Goal: Communication & Community: Answer question/provide support

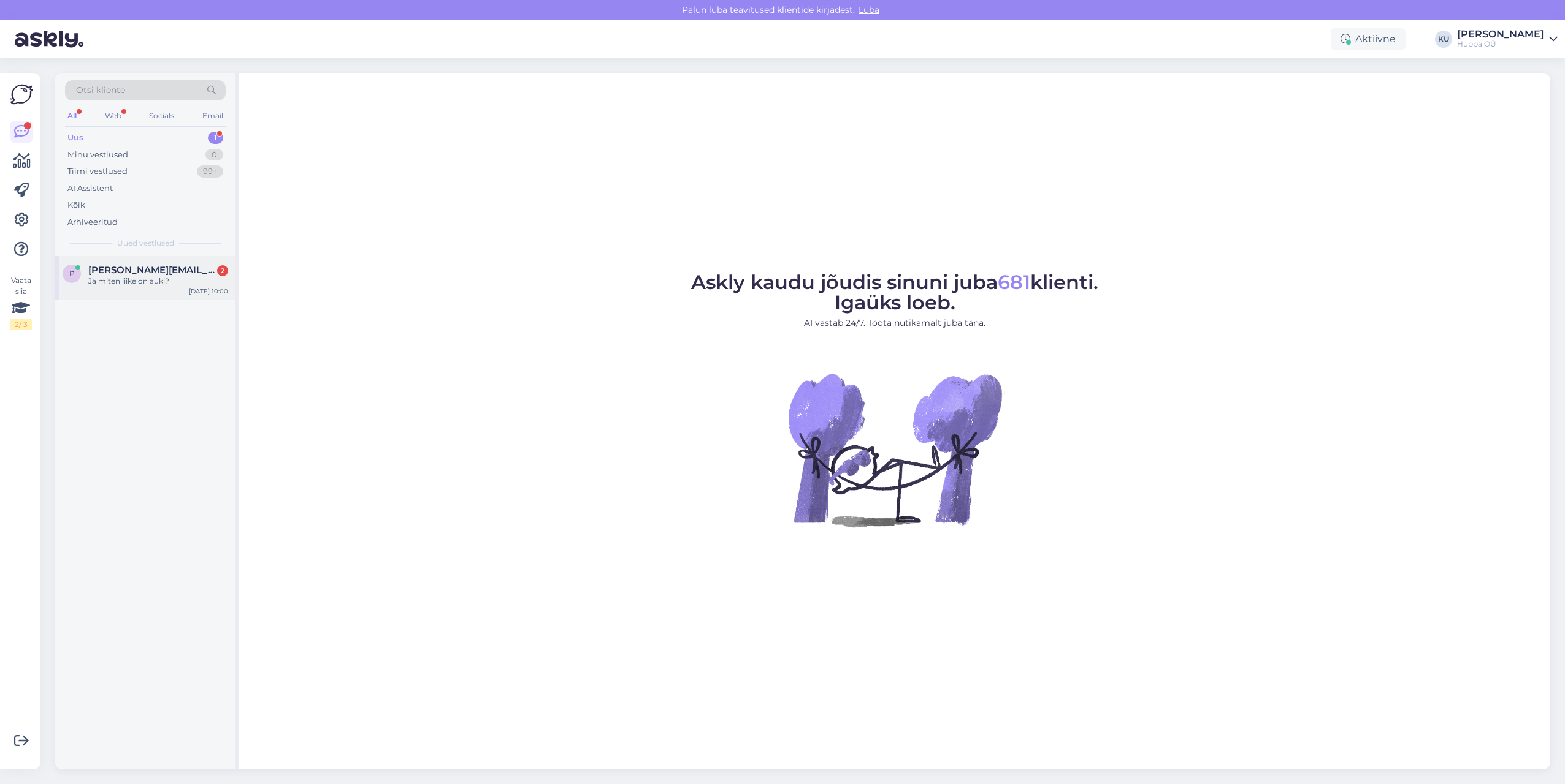
click at [138, 288] on div "p [PERSON_NAME][EMAIL_ADDRESS][DOMAIN_NAME] 2 Ja miten liike on auki? [DATE] 10…" at bounding box center [145, 278] width 180 height 44
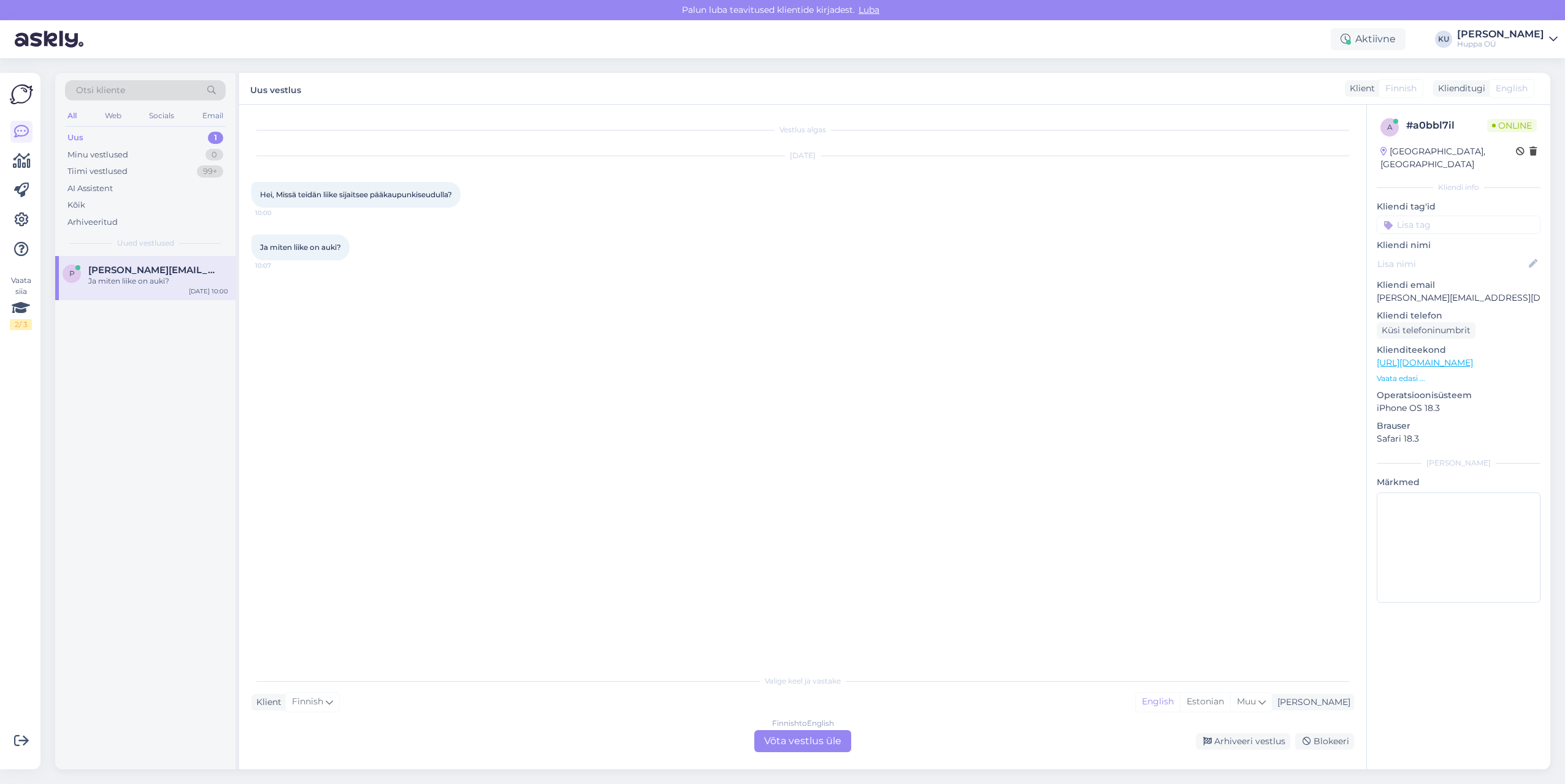
click at [804, 745] on div "Finnish to English Võta vestlus üle" at bounding box center [802, 741] width 96 height 22
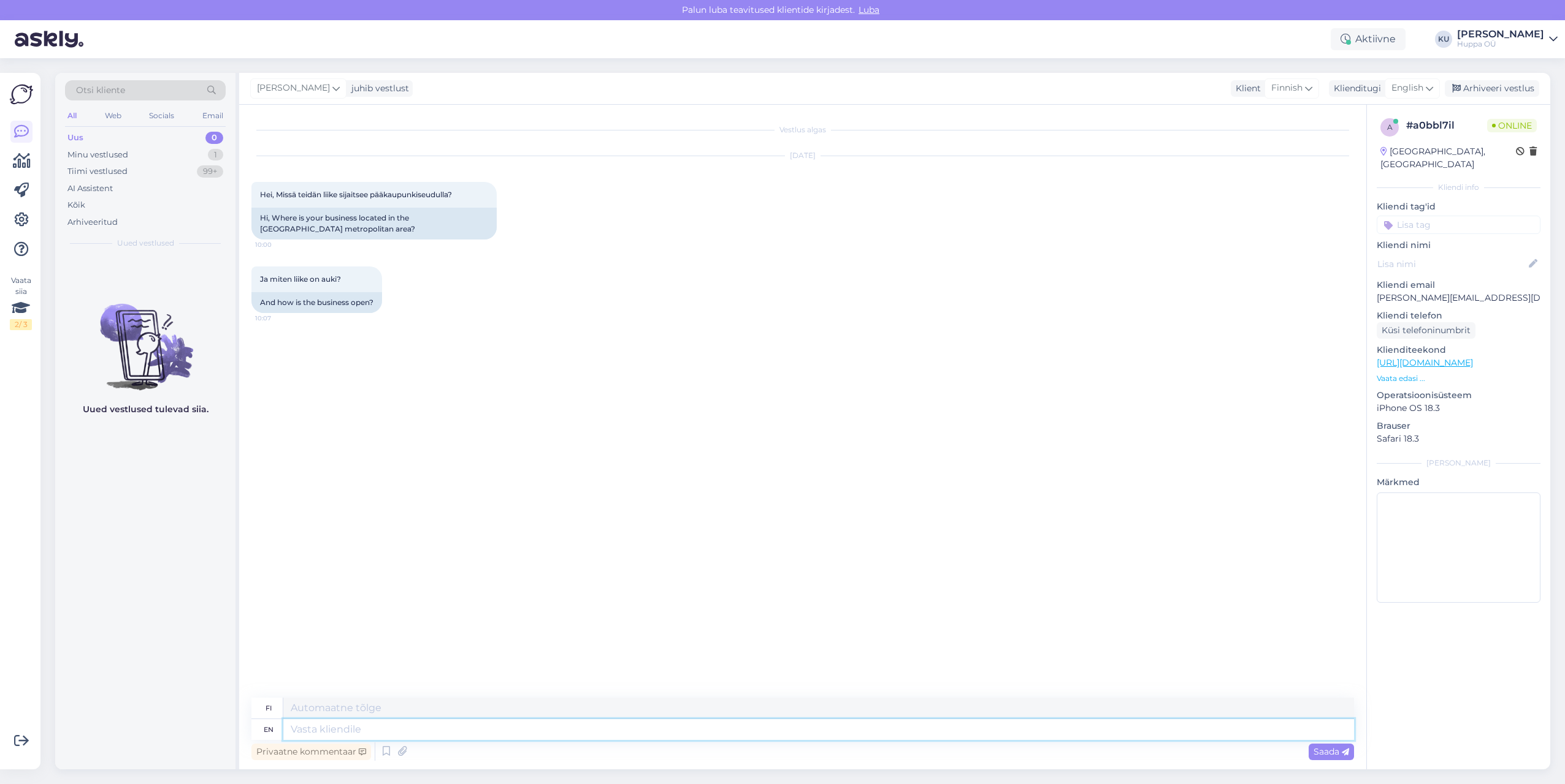
click at [363, 734] on textarea at bounding box center [819, 729] width 1071 height 20
type textarea "Hello,"
type textarea "Hei,"
type textarea "Hello, unfortunately"
type textarea "Hei, valitettavasti"
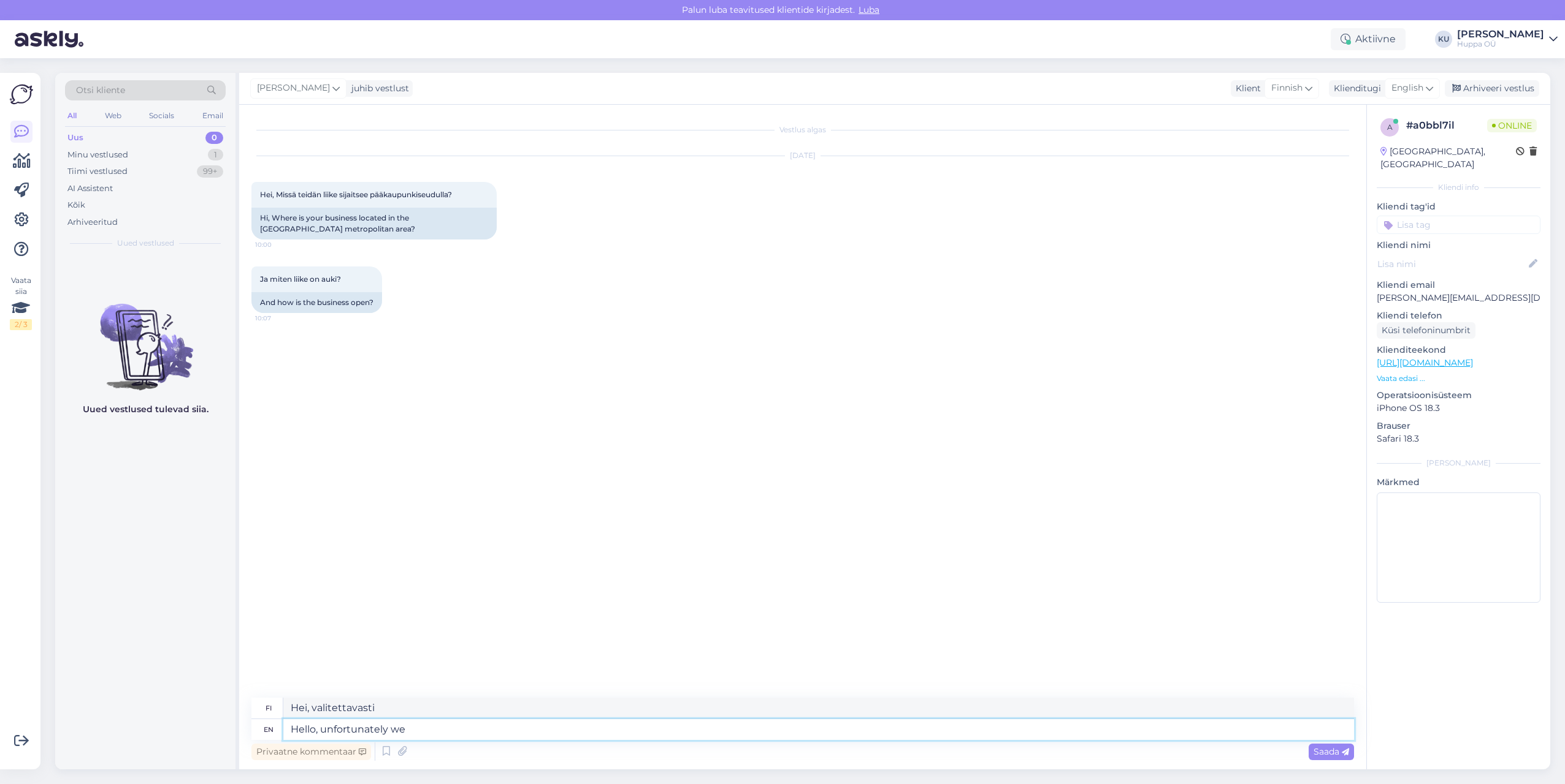
type textarea "Hello, unfortunately we d"
type textarea "Hei, valitettavasti me"
type textarea "Hello, unfortunately we dont"
type textarea "Hei, valitettavasti meillä ei ole"
type textarea "Hello, unfortunately we dont have any"
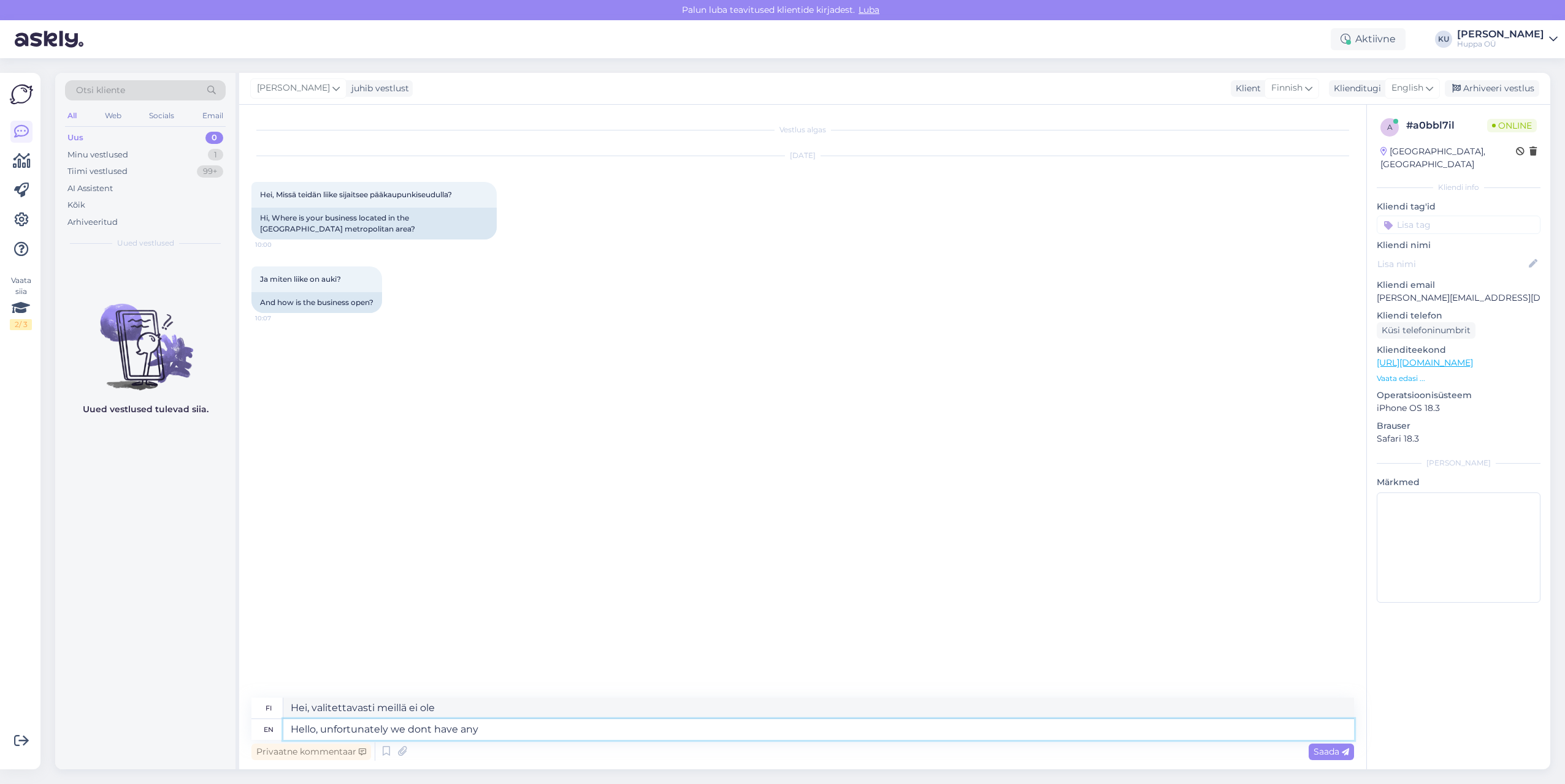
type textarea "Hei, valitettavasti meillä ei ole mitään"
type textarea "Hello, unfortunately we dont have any shop i"
type textarea "Hei, valitettavasti meillä ei ole myymälää"
type textarea "Hello, unfortunately we dont have any shops"
type textarea "Hei, valitettavasti meillä ei ole myymälöitä"
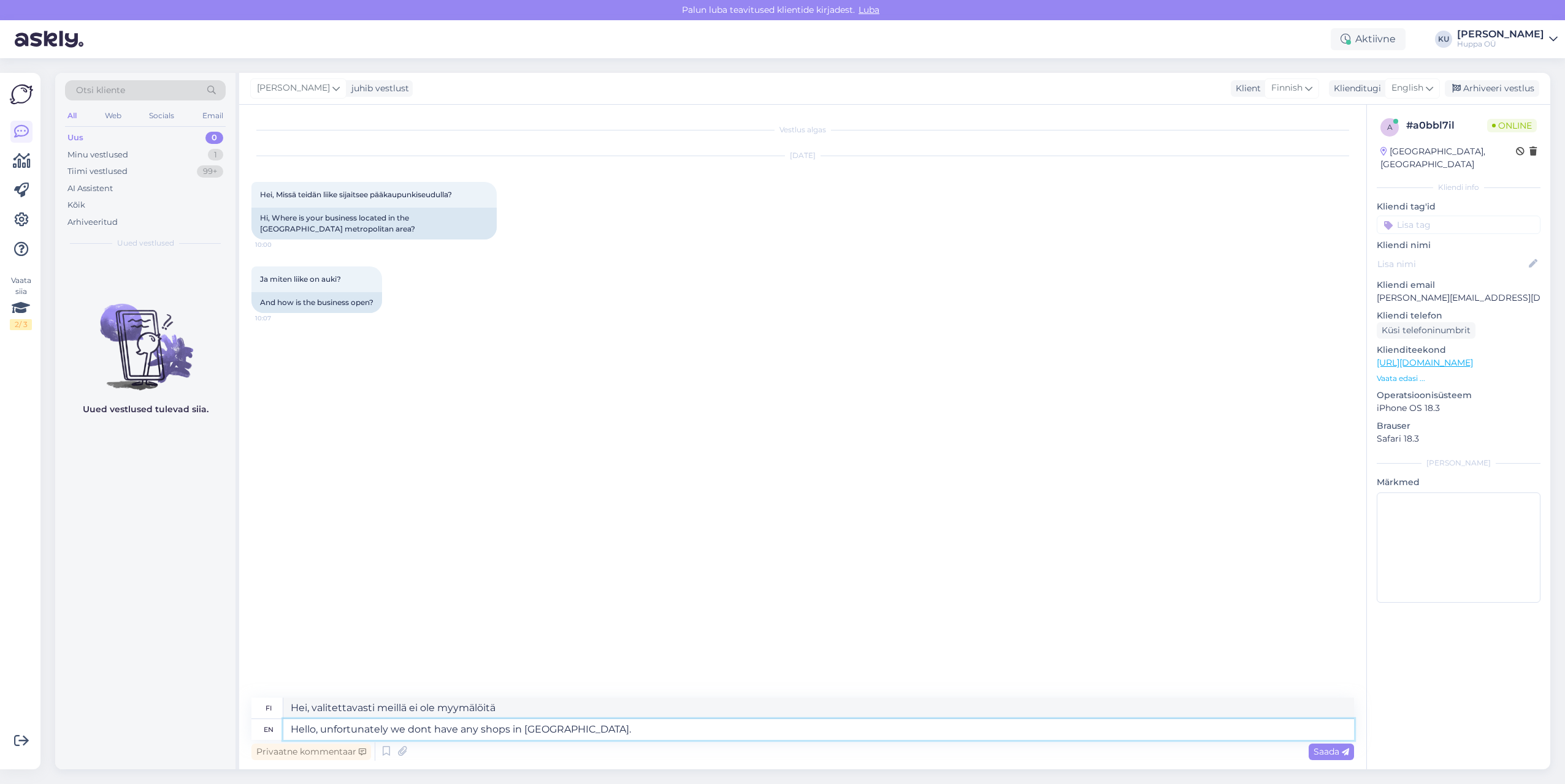
type textarea "Hello, unfortunately we dont have any shops in [GEOGRAPHIC_DATA]."
type textarea "Hei, valitettavasti meillä ei ole myymälöitä [GEOGRAPHIC_DATA]."
type textarea "Hello, unfortunately we dont have any shops in"
type textarea "Hei, valitettavasti meillä ei ole myymälöitä"
type textarea "Hello, unfortunately we dont have any shops in [GEOGRAPHIC_DATA]."
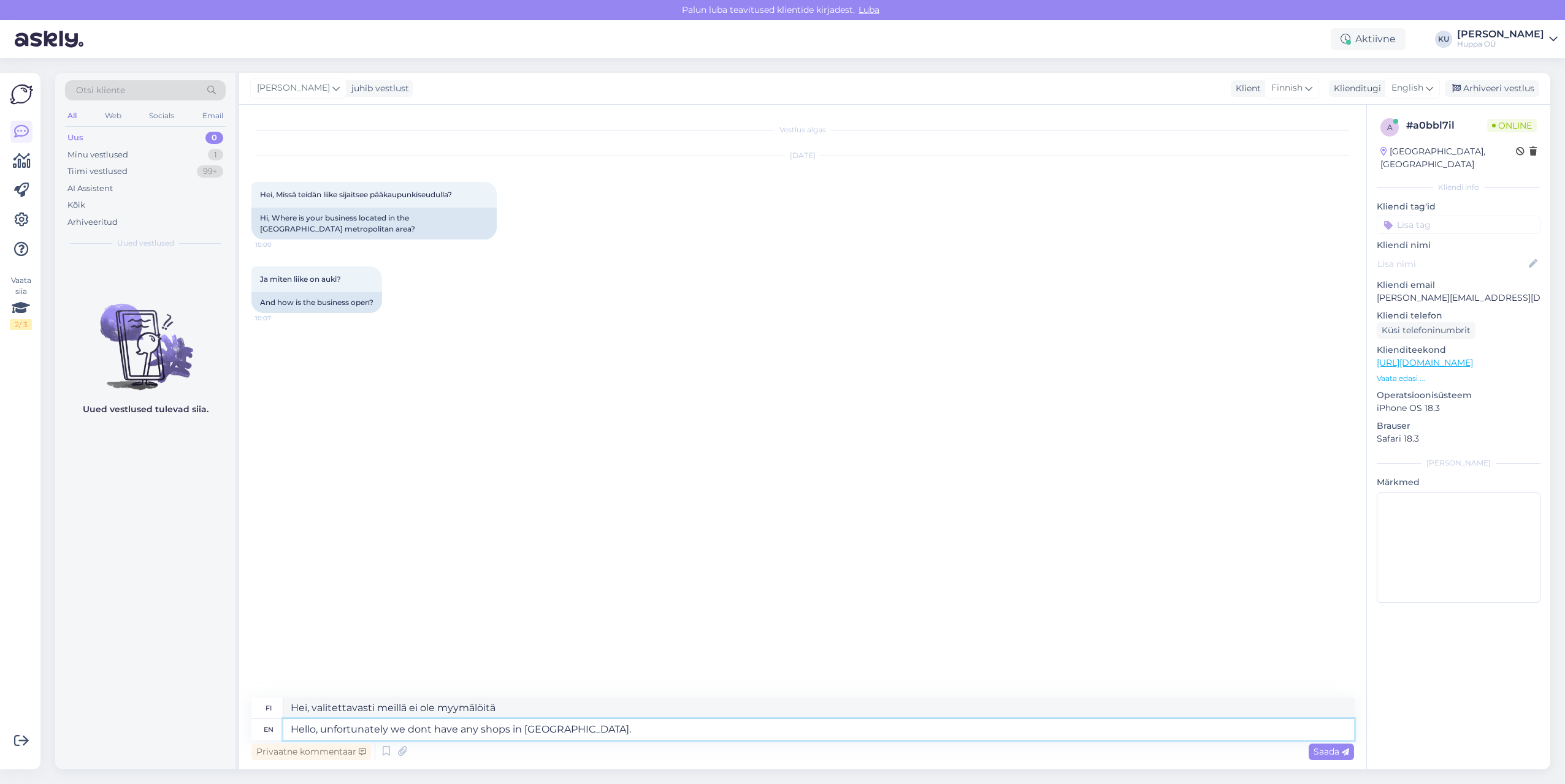
type textarea "Hei, valitettavasti meillä ei ole myymälöitä [GEOGRAPHIC_DATA]."
drag, startPoint x: 423, startPoint y: 729, endPoint x: 435, endPoint y: 741, distance: 17.0
click at [427, 733] on textarea "Hello, unfortunately we dont have any shops in [GEOGRAPHIC_DATA]." at bounding box center [819, 729] width 1071 height 20
drag, startPoint x: 536, startPoint y: 727, endPoint x: 565, endPoint y: 784, distance: 64.0
click at [536, 728] on textarea "Hello, unfortunately we do not have any shops in [GEOGRAPHIC_DATA]." at bounding box center [819, 729] width 1071 height 20
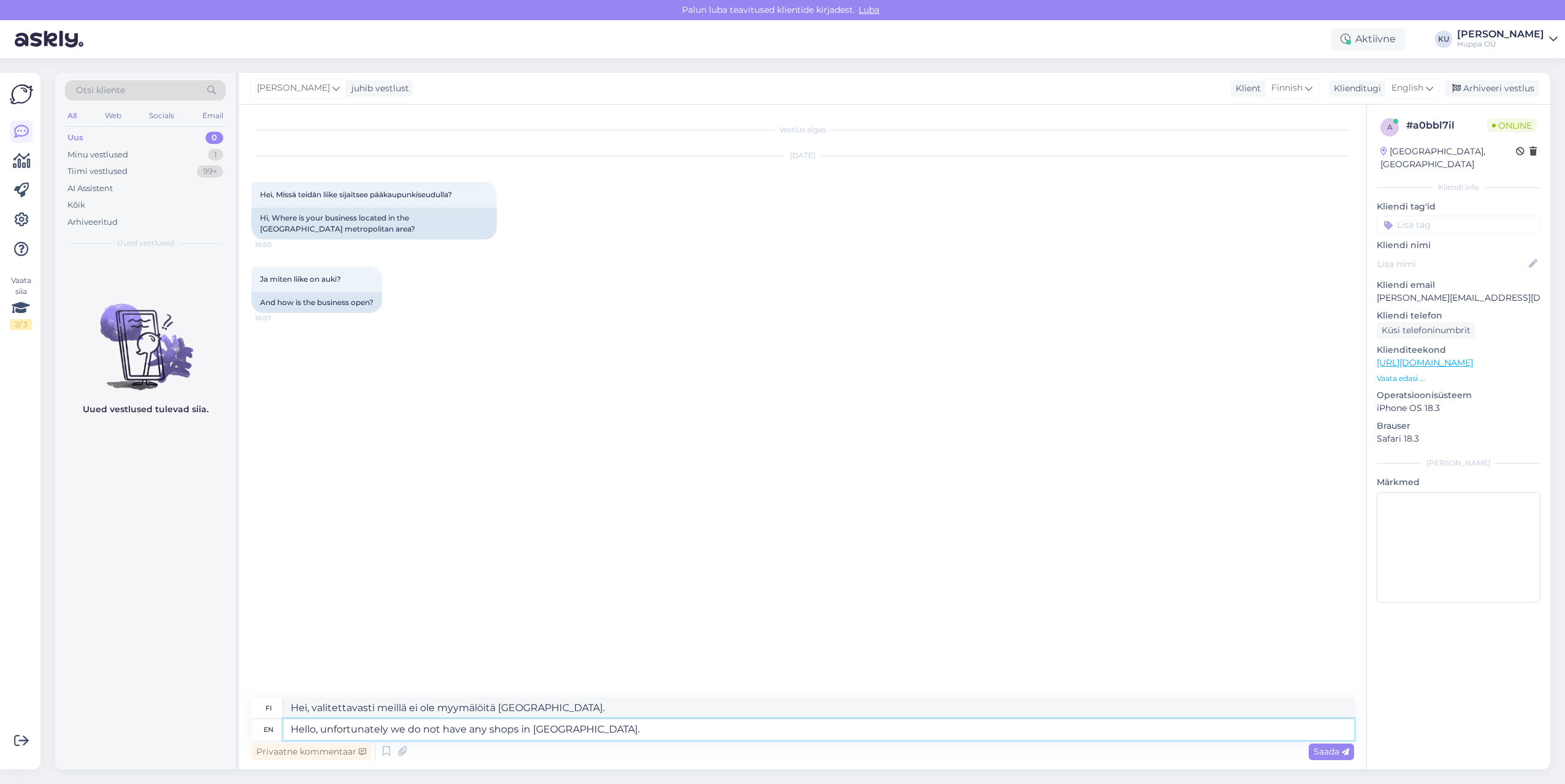
type textarea "Hello, unfortunately we do not have any shops in inland."
type textarea "Hei, valitettavasti meillä ei ole myymälöitä sisämaassa."
type textarea "Hello, unfortunately we do not have any shops in [GEOGRAPHIC_DATA]."
type textarea "Hei, valitettavasti meillä ei ole myymälöitä [GEOGRAPHIC_DATA]."
click at [626, 724] on textarea "Hello, unfortunately we do not have any shops in [GEOGRAPHIC_DATA]." at bounding box center [819, 729] width 1071 height 20
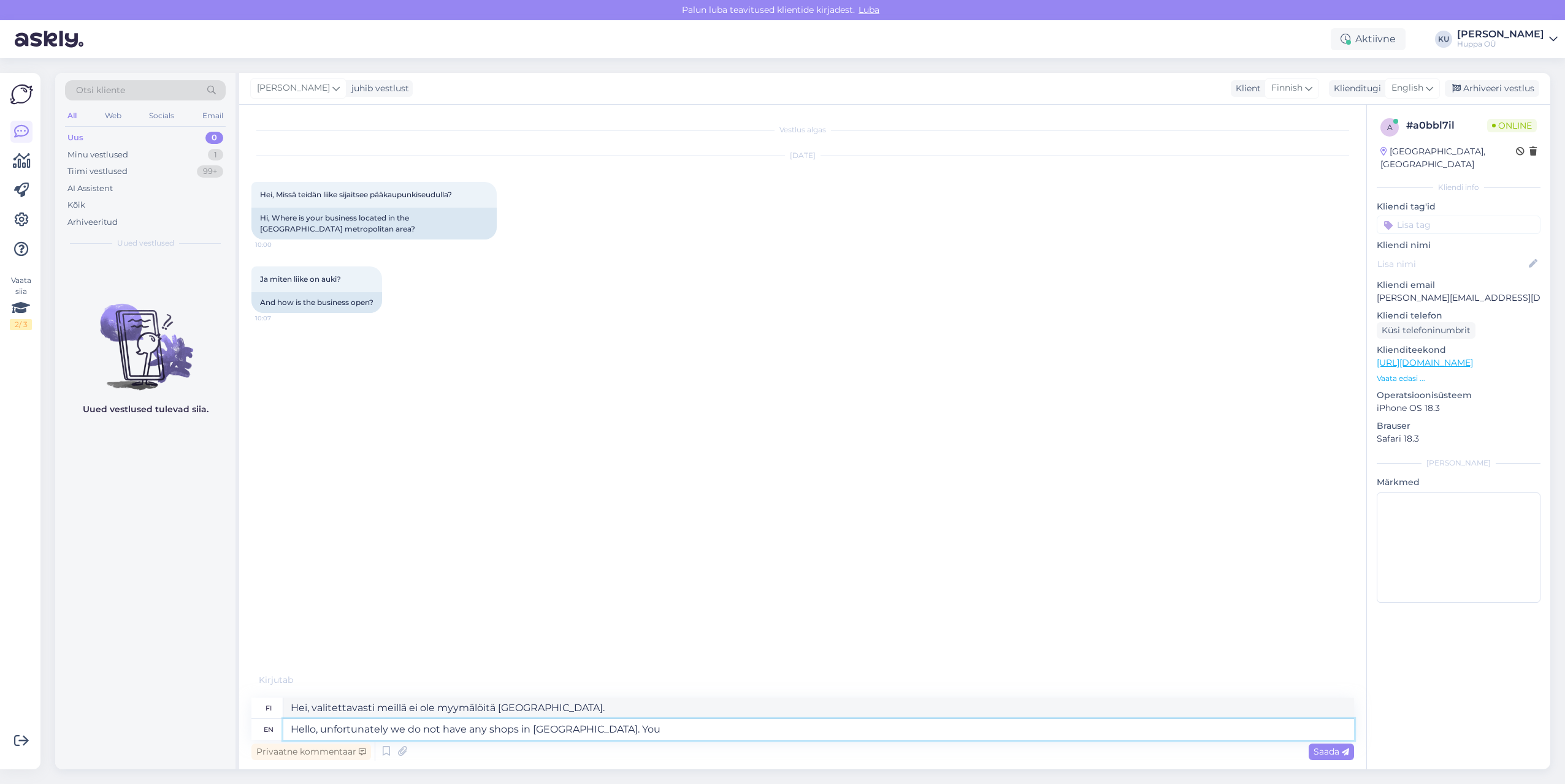
type textarea "Hello, unfortunately we do not have any shops in [GEOGRAPHIC_DATA]. You c"
type textarea "Hei, valitettavasti meillä ei ole myymälöitä [GEOGRAPHIC_DATA]. Sinä"
type textarea "Hello, unfortunately we do not have any shops in [GEOGRAPHIC_DATA]. You can"
type textarea "Hei, valitettavasti meillä ei ole myymälöitä [GEOGRAPHIC_DATA]. Voit"
type textarea "Hello, unfortunately we do not have any shops in [GEOGRAPHIC_DATA]. You can opr…"
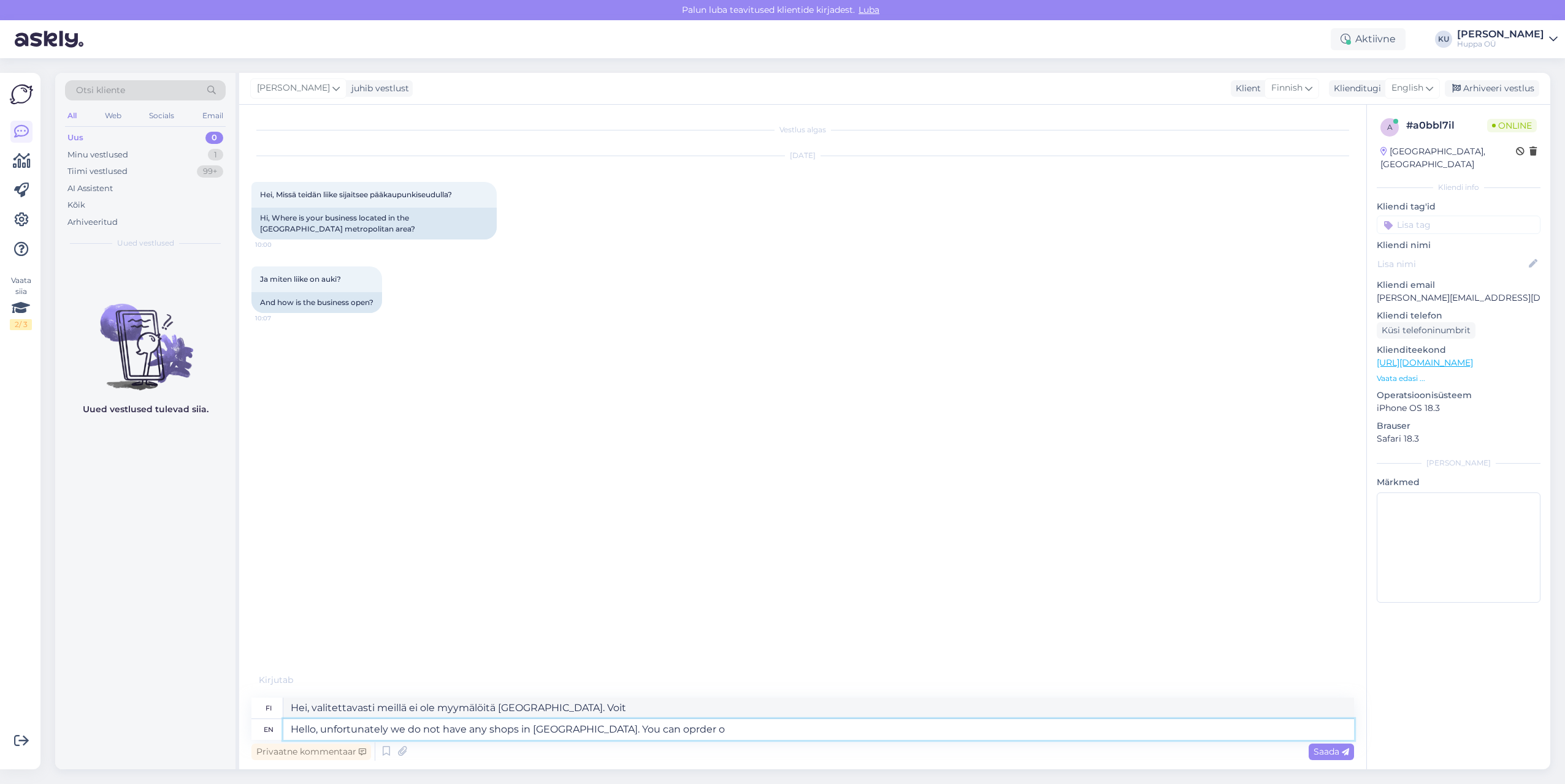
type textarea "Hei, valitettavasti meillä ei ole myymälöitä [GEOGRAPHIC_DATA]. Voit tilata"
type textarea "Hello, unfortunately we do not have any shops in [GEOGRAPHIC_DATA]. You can opr…"
type textarea "Hei, valitettavasti meillä ei ole myymälöitä [GEOGRAPHIC_DATA]. Voit tilata..."
type textarea "Hello, unfortunately we do not have any shops in [GEOGRAPHIC_DATA]. You can opr…"
type textarea "Hei, valitettavasti meillä ei ole myymälöitä [GEOGRAPHIC_DATA]. Voit vain tehdä…"
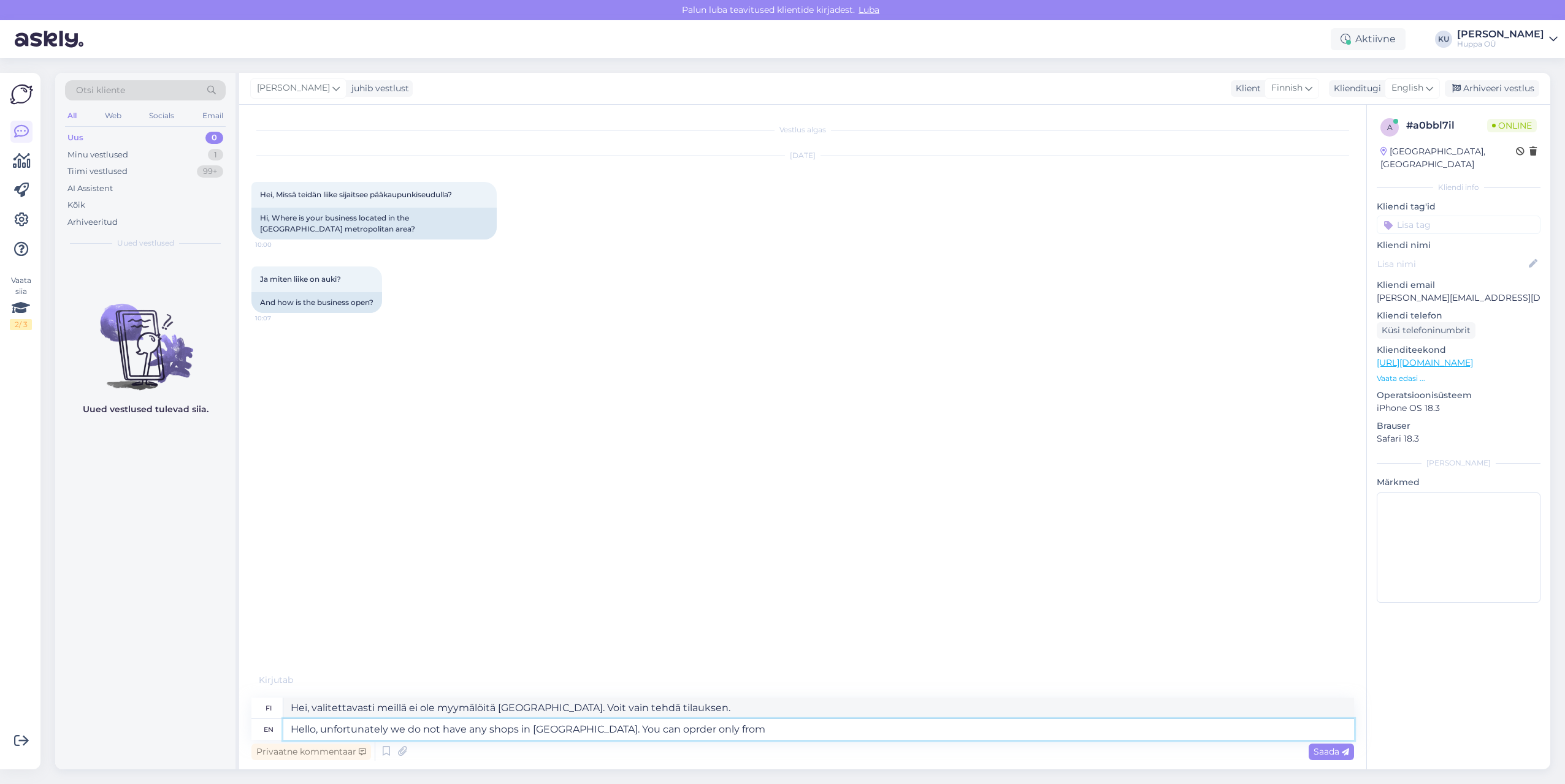
type textarea "Hello, unfortunately we do not have any shops in [GEOGRAPHIC_DATA]. You can opr…"
type textarea "Hei, valitettavasti meillä ei ole myymälöitä [GEOGRAPHIC_DATA]. Voit tilata vai…"
type textarea "Hello, unfortunately we do not have any shops in [GEOGRAPHIC_DATA]. You can opr…"
type textarea "Hei, valitettavasti meillä ei ole myymälöitä [GEOGRAPHIC_DATA]. Voit tilata vai…"
type textarea "Hello, unfortunately we do not have any shops in [GEOGRAPHIC_DATA]. You can opr…"
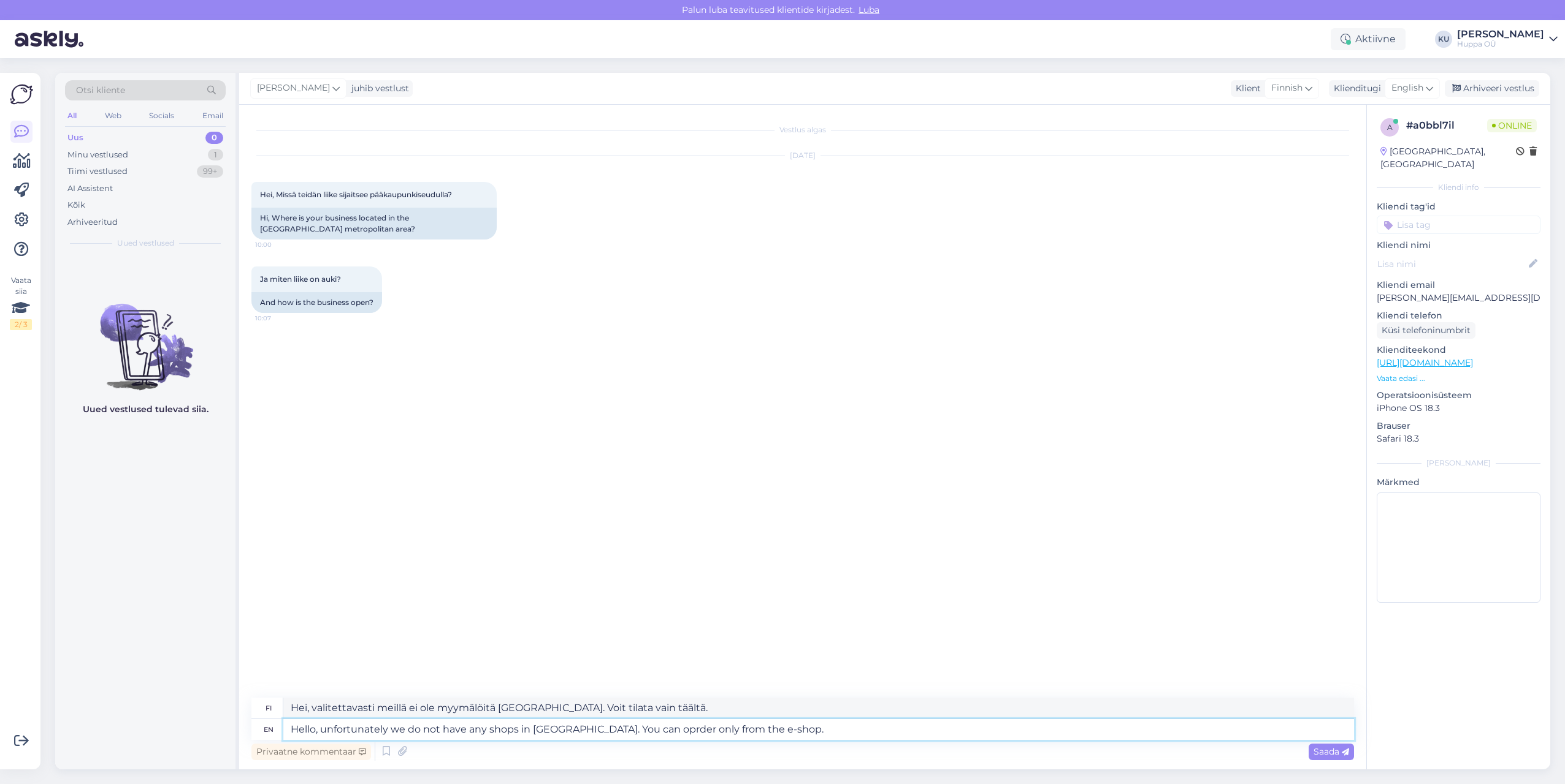
type textarea "Hei, valitettavasti meillä ei ole myymälöitä [GEOGRAPHIC_DATA]. Voit tilata vai…"
click at [623, 736] on textarea "Hello, unfortunately we do not have any shops in [GEOGRAPHIC_DATA]. You can opr…" at bounding box center [819, 729] width 1071 height 20
click at [625, 731] on textarea "Hello, unfortunately we do not have any shops in [GEOGRAPHIC_DATA]. You can opr…" at bounding box center [819, 729] width 1071 height 20
type textarea "Hello, unfortunately we do not have any shops in [GEOGRAPHIC_DATA]. You can ord…"
type textarea "Hei, valitettavasti meillä ei ole myymälöitä [GEOGRAPHIC_DATA]. Voit tilata vai…"
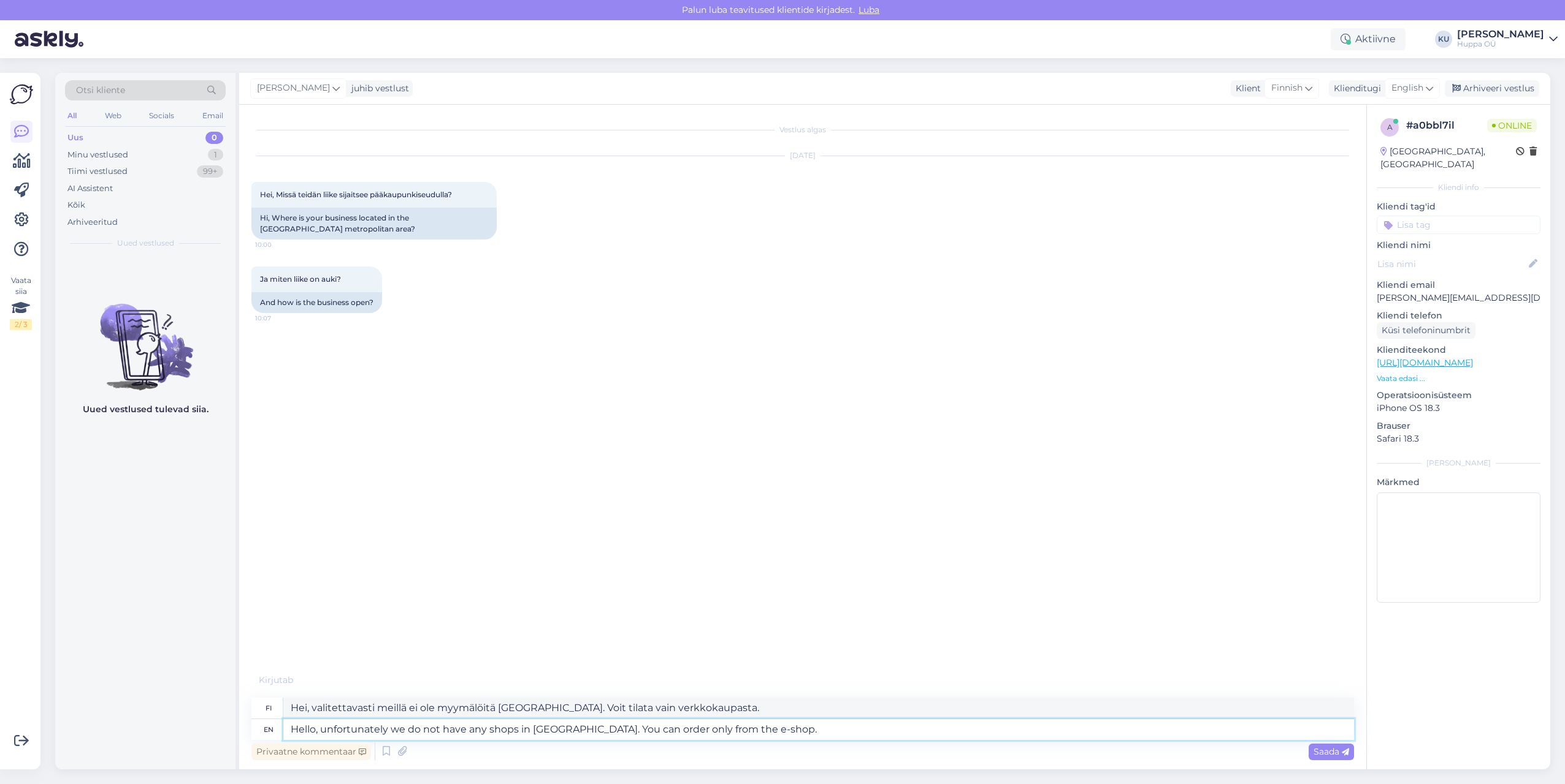
drag, startPoint x: 762, startPoint y: 722, endPoint x: 787, endPoint y: 739, distance: 30.2
click at [763, 722] on textarea "Hello, unfortunately we do not have any shops in [GEOGRAPHIC_DATA]. You can ord…" at bounding box center [819, 729] width 1071 height 20
type textarea "Hello, unfortunately we do not have any shops in [GEOGRAPHIC_DATA]. You can ord…"
click at [1346, 749] on icon at bounding box center [1346, 753] width 8 height 8
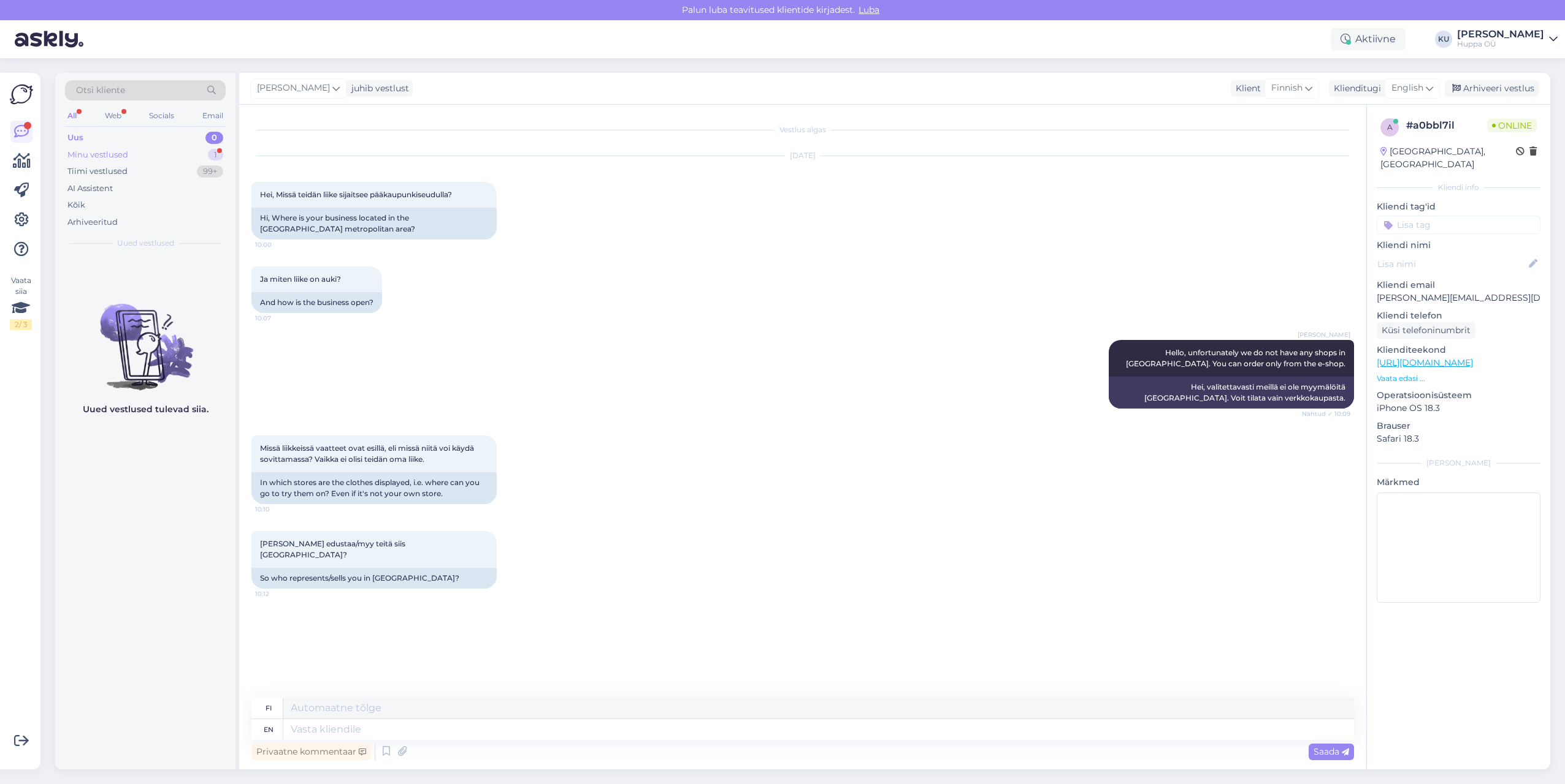
click at [106, 155] on div "Minu vestlused" at bounding box center [97, 155] width 60 height 13
click at [143, 154] on div "Minu vestlused 1" at bounding box center [145, 155] width 161 height 18
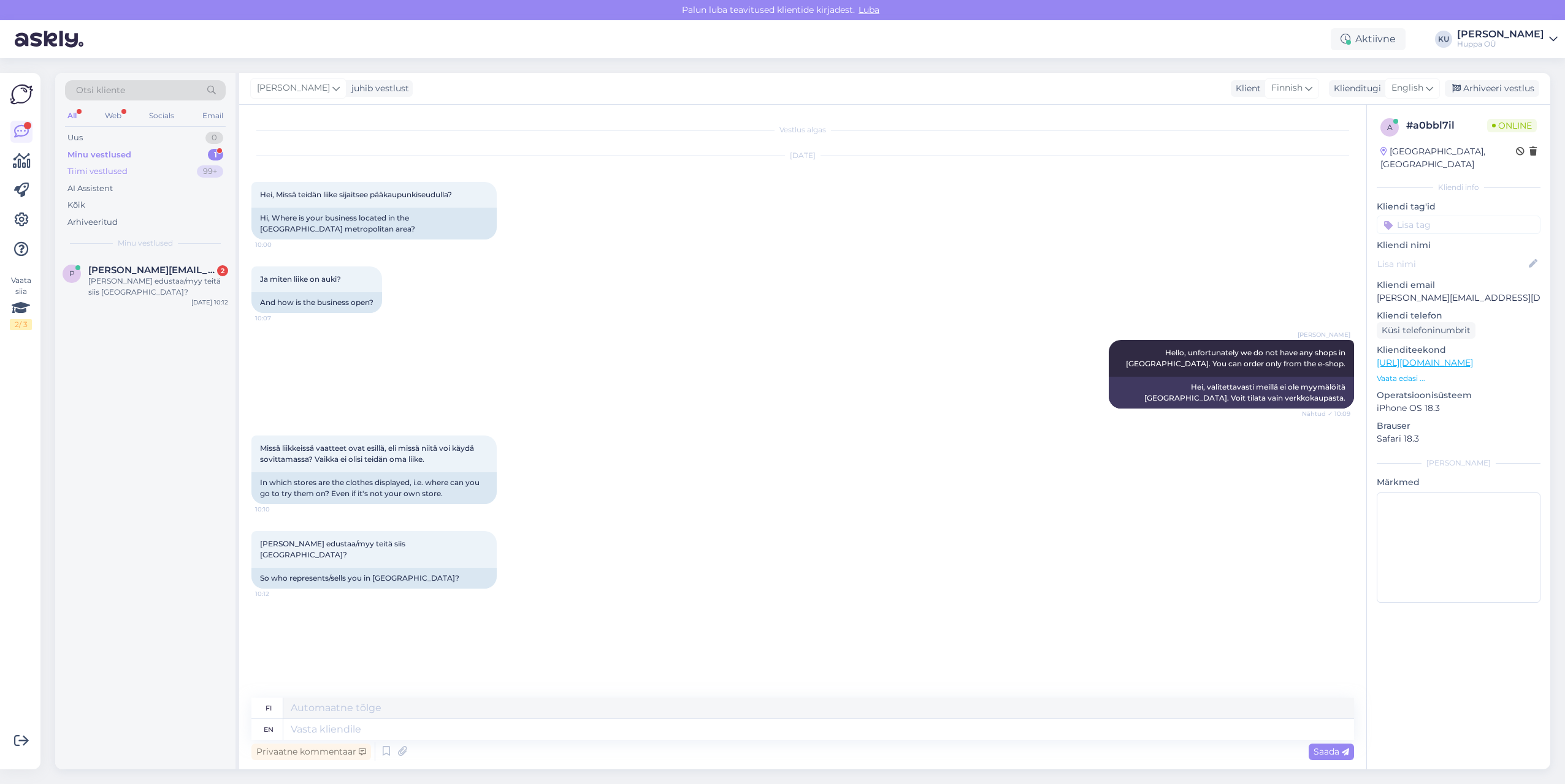
click at [106, 167] on div "Tiimi vestlused" at bounding box center [97, 171] width 60 height 13
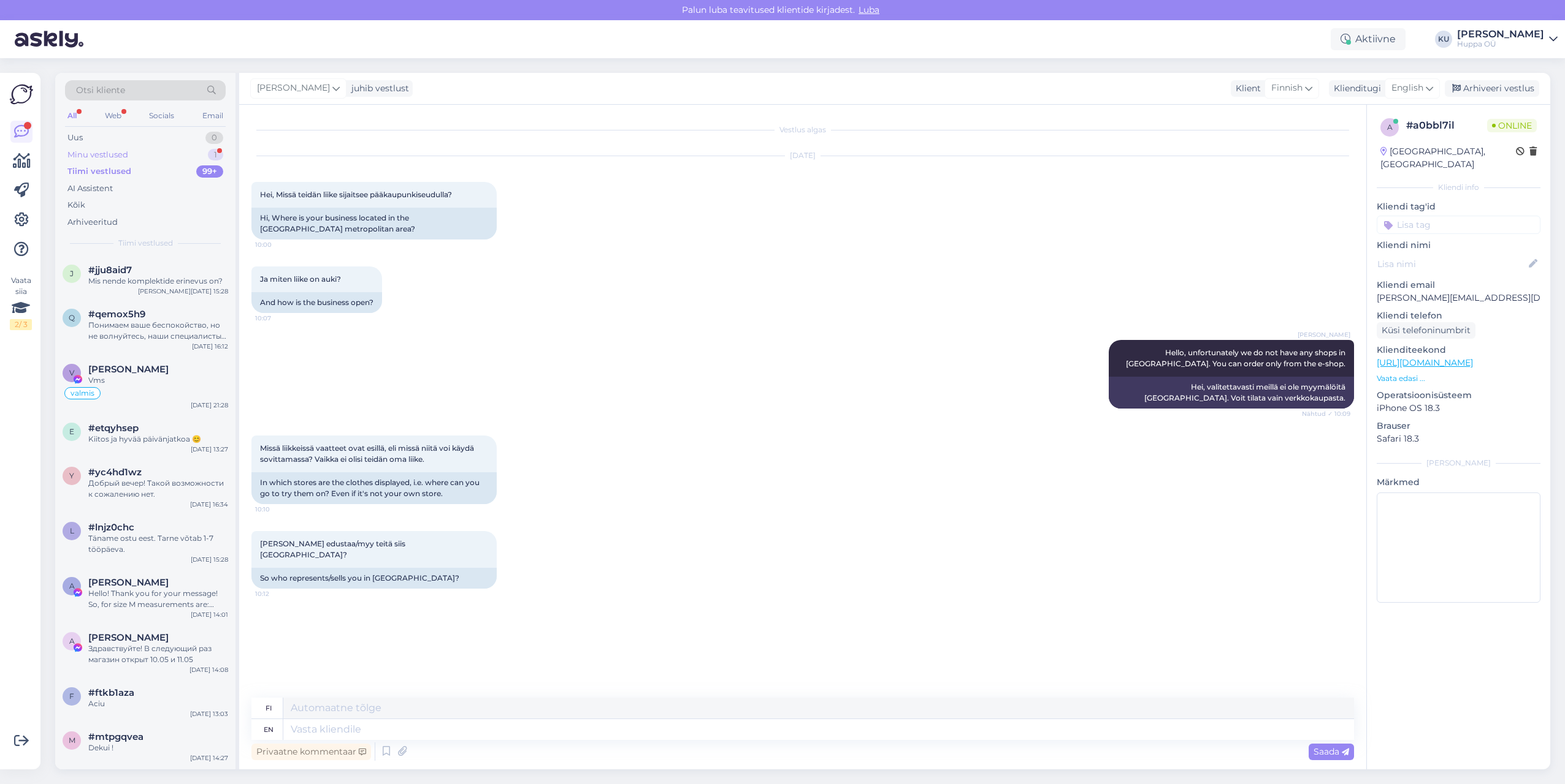
click at [105, 154] on div "Minu vestlused" at bounding box center [97, 155] width 60 height 13
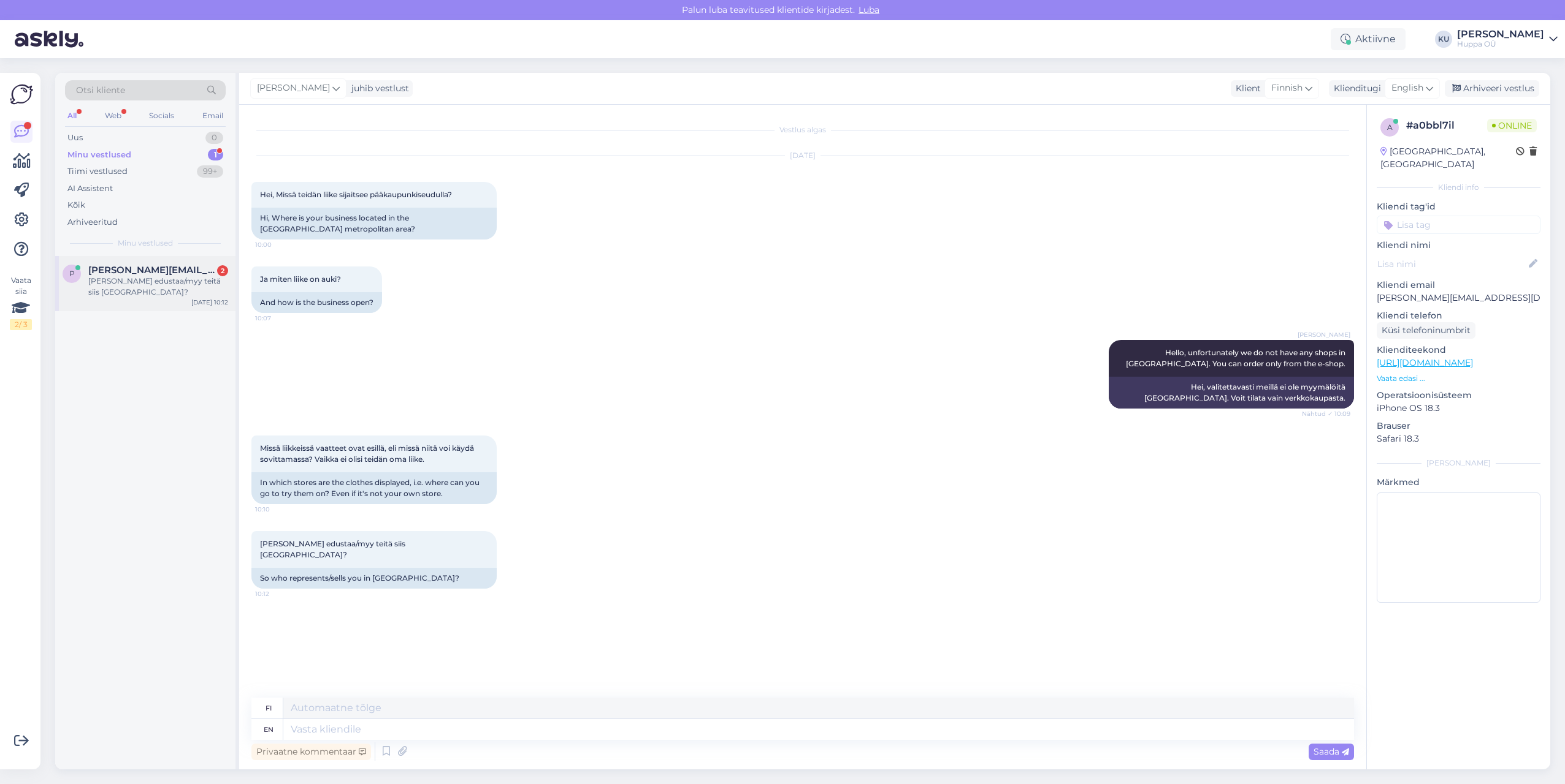
click at [137, 277] on div "[PERSON_NAME] edustaa/myy teitä siis [GEOGRAPHIC_DATA]?" at bounding box center [158, 286] width 139 height 22
click at [343, 731] on textarea at bounding box center [819, 729] width 1071 height 20
type textarea "At t"
type textarea "Klo"
type textarea "At the"
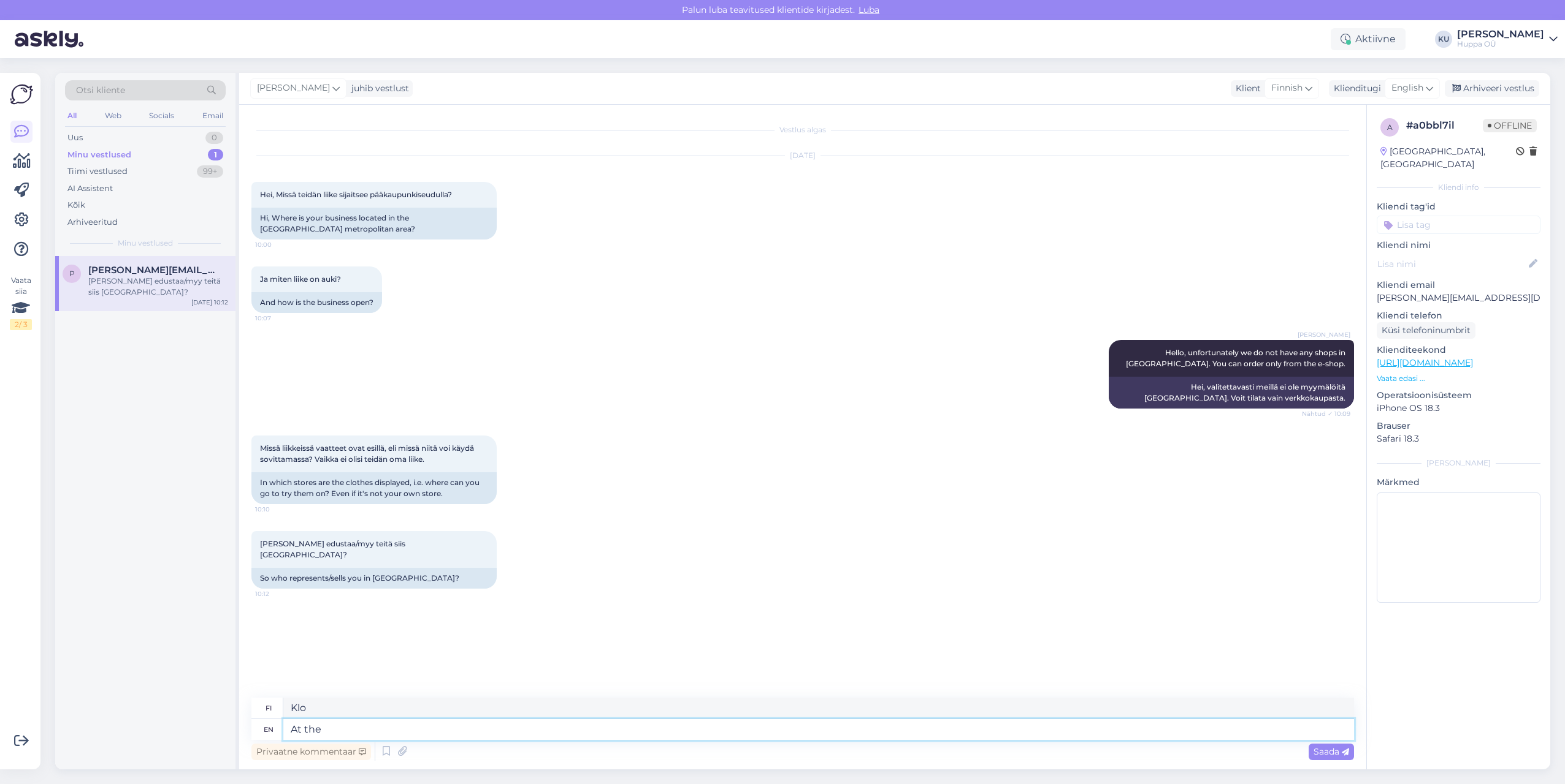
type textarea "[GEOGRAPHIC_DATA]"
type textarea "At the moment"
type textarea "Tällä hetkellä"
type textarea "At the moment we"
type textarea "Tällä hetkellä me"
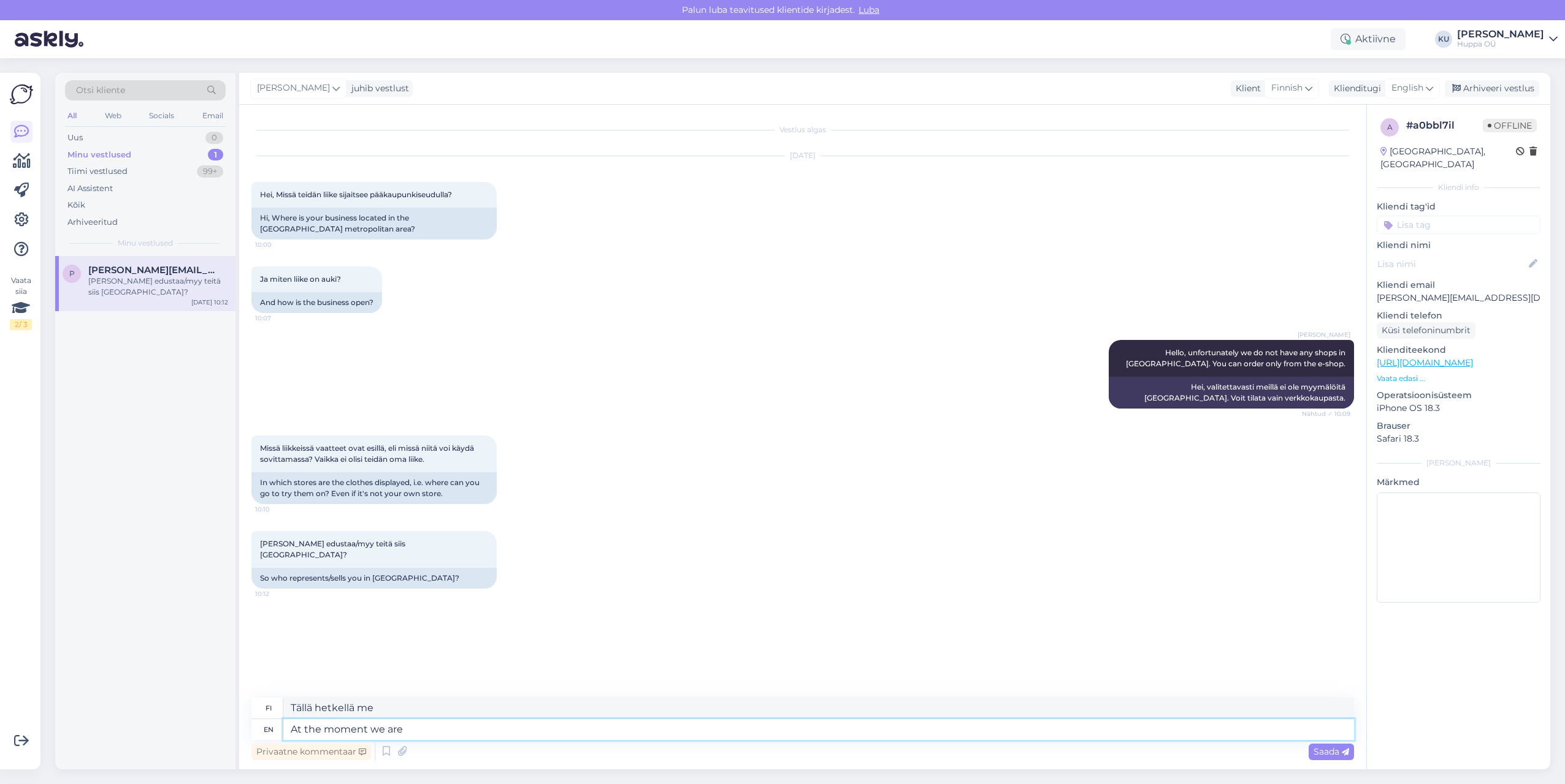
type textarea "At the moment we are"
type textarea "Tällä hetkellä olemme"
type textarea "At the moment we are only a"
type textarea "Tällä hetkellä olemme vain"
type textarea "At the moment we are only available i"
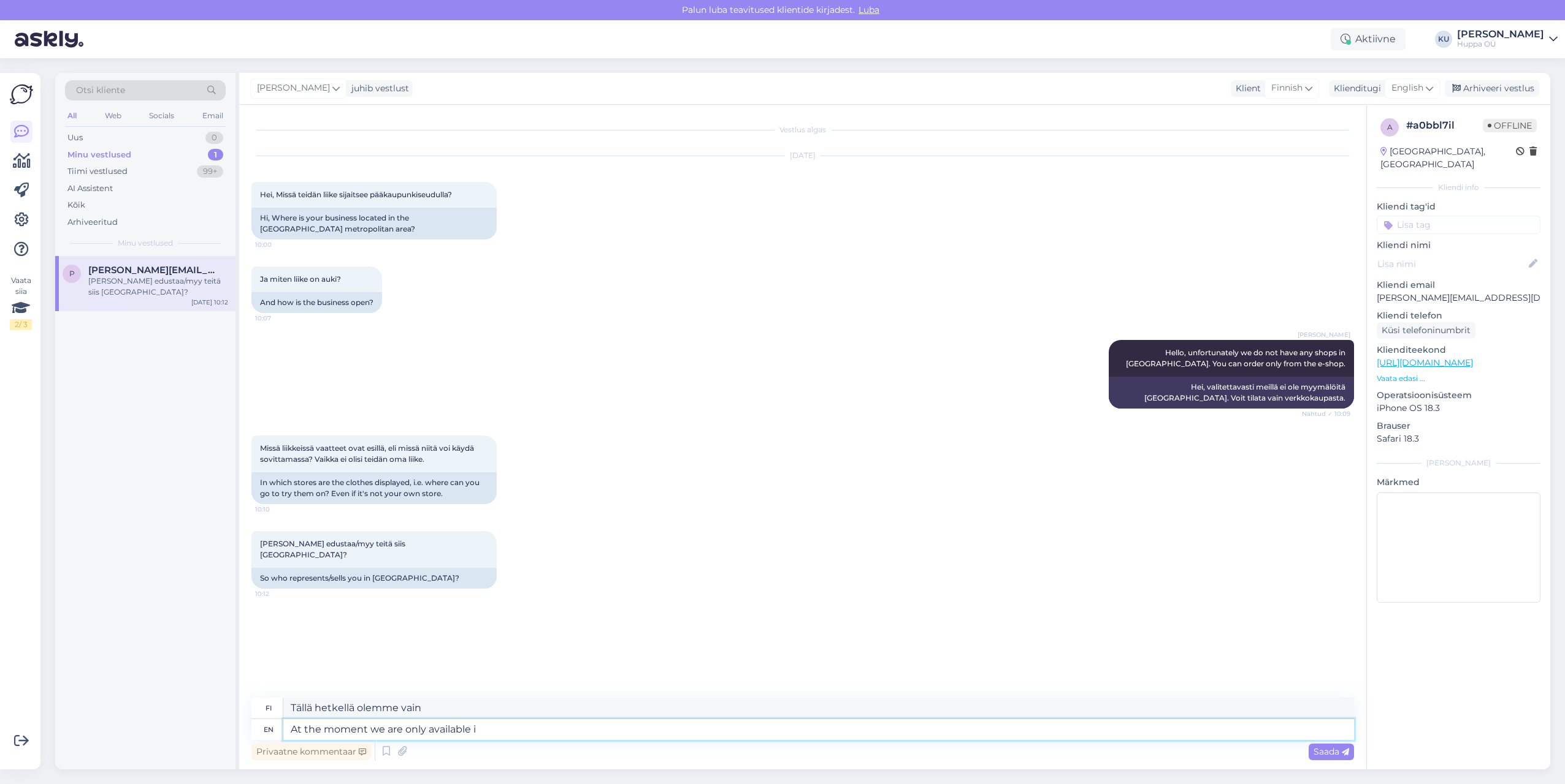
type textarea "Tällä hetkellä olemme käytettävissä vain"
type textarea "At the moment we are only available in"
type textarea "Tällä hetkellä olemme saatavilla vain"
type textarea "At the moment we are only available in Kär"
type textarea "Tällä hetkellä palvelemme vain Kärtissä."
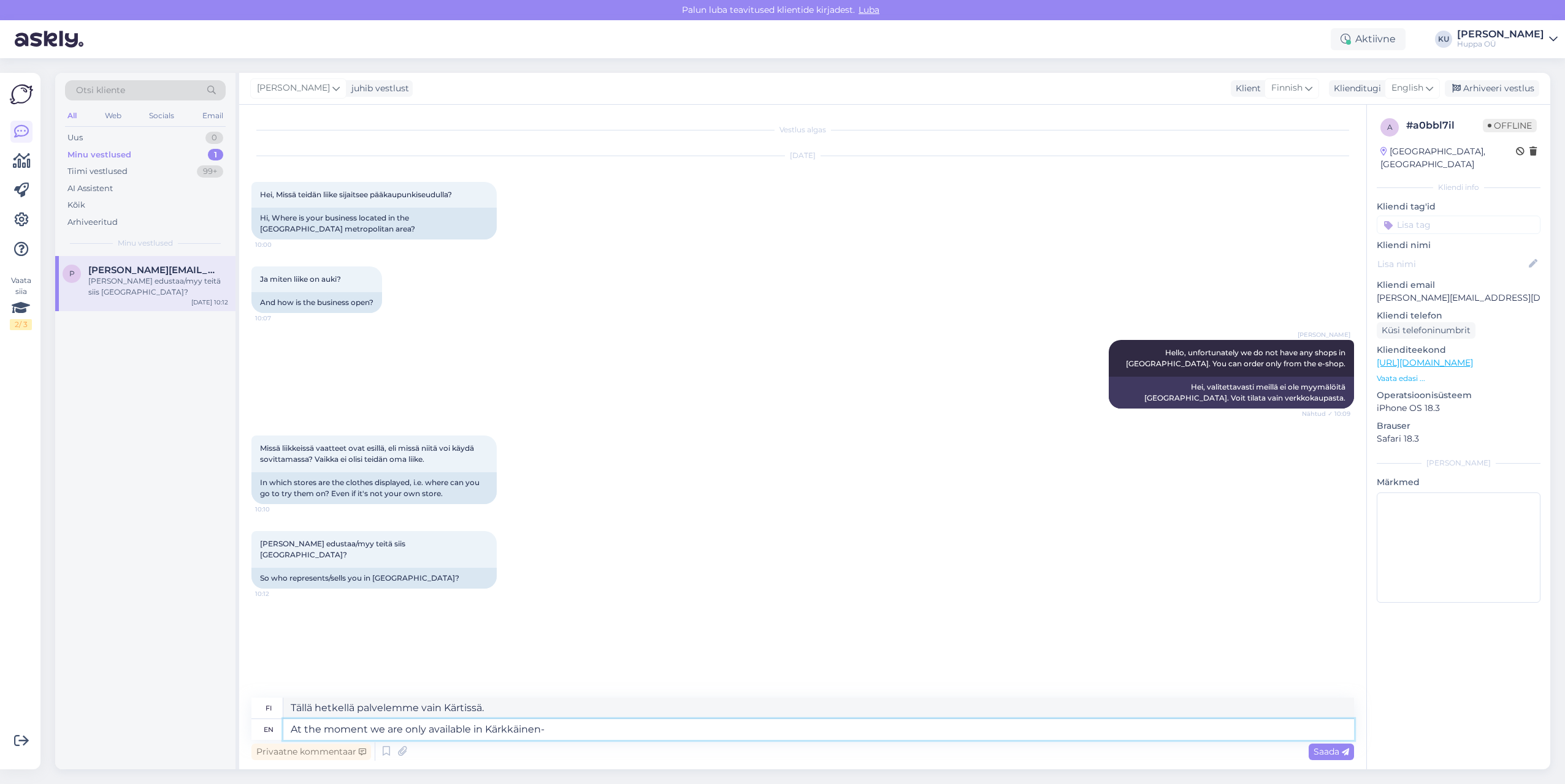
type textarea "At the moment we are only available in Kärkkäinen-"
type textarea "Tällä hetkellä palvelemme vain Kärkkäisessä."
type textarea "At the moment we are only available in Kärkkäinen s"
type textarea "Tällä hetkellä palvelemme vain Kärkkäisessä"
type textarea "At the moment we are only available in Kärkkäinen stores."
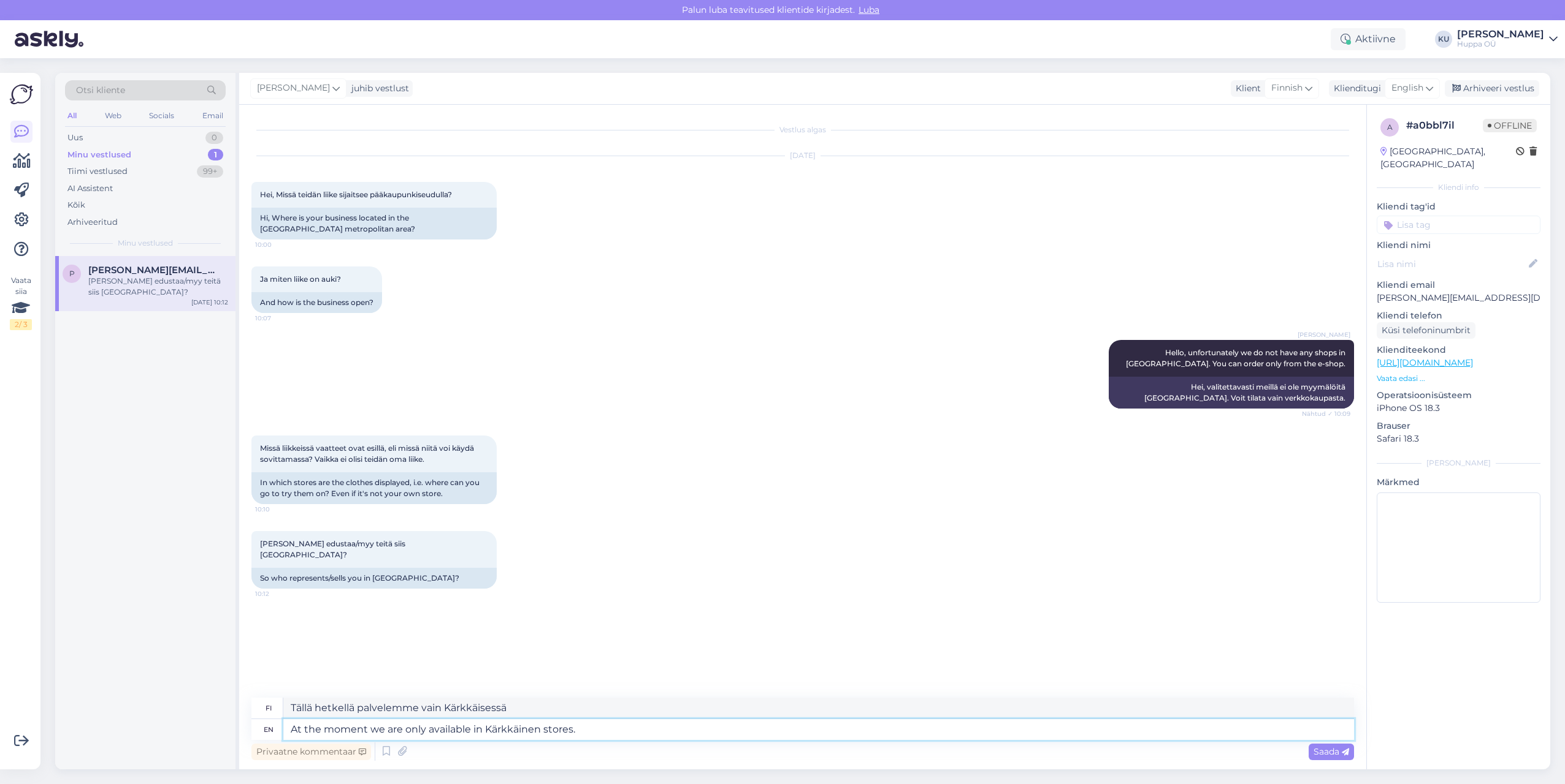
type textarea "Tällä hetkellä olemme saatavilla vain Kärkkäisen myymälöissä."
type textarea "At the moment we are only available in Kärkkäinen stores."
click at [1320, 753] on span "Saada" at bounding box center [1331, 751] width 35 height 11
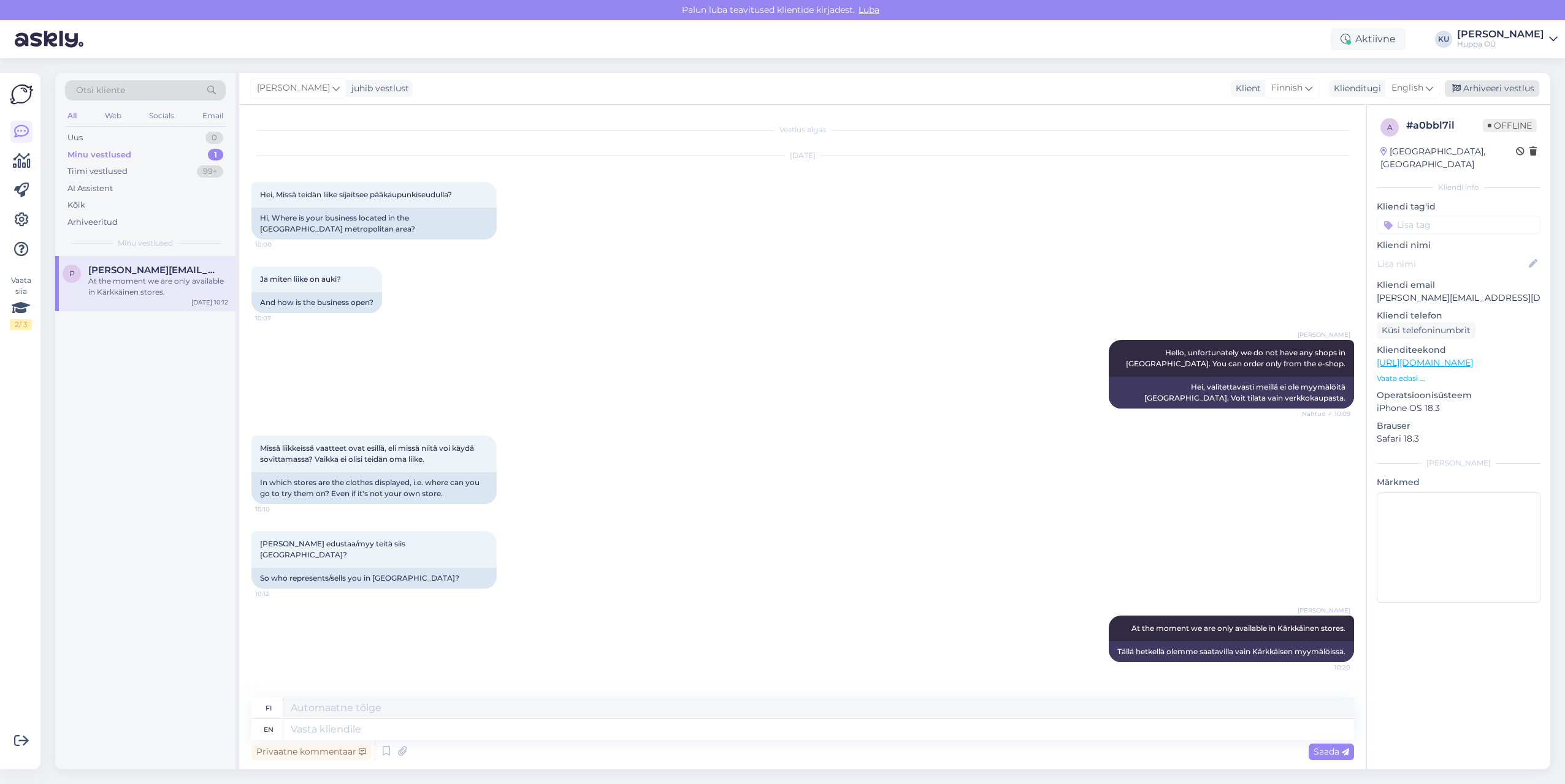
click at [1515, 85] on div "Arhiveeri vestlus" at bounding box center [1492, 88] width 95 height 17
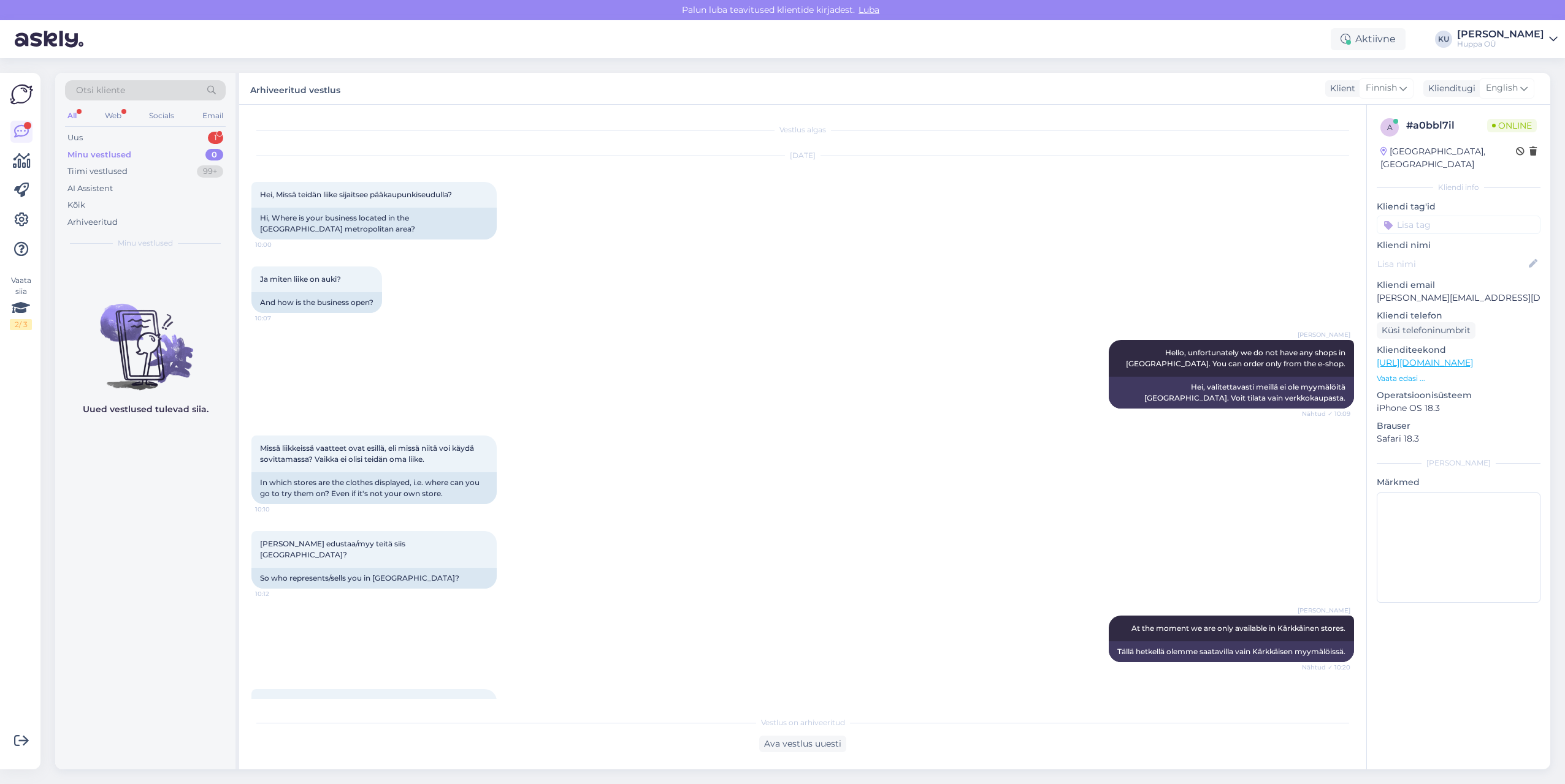
scroll to position [52, 0]
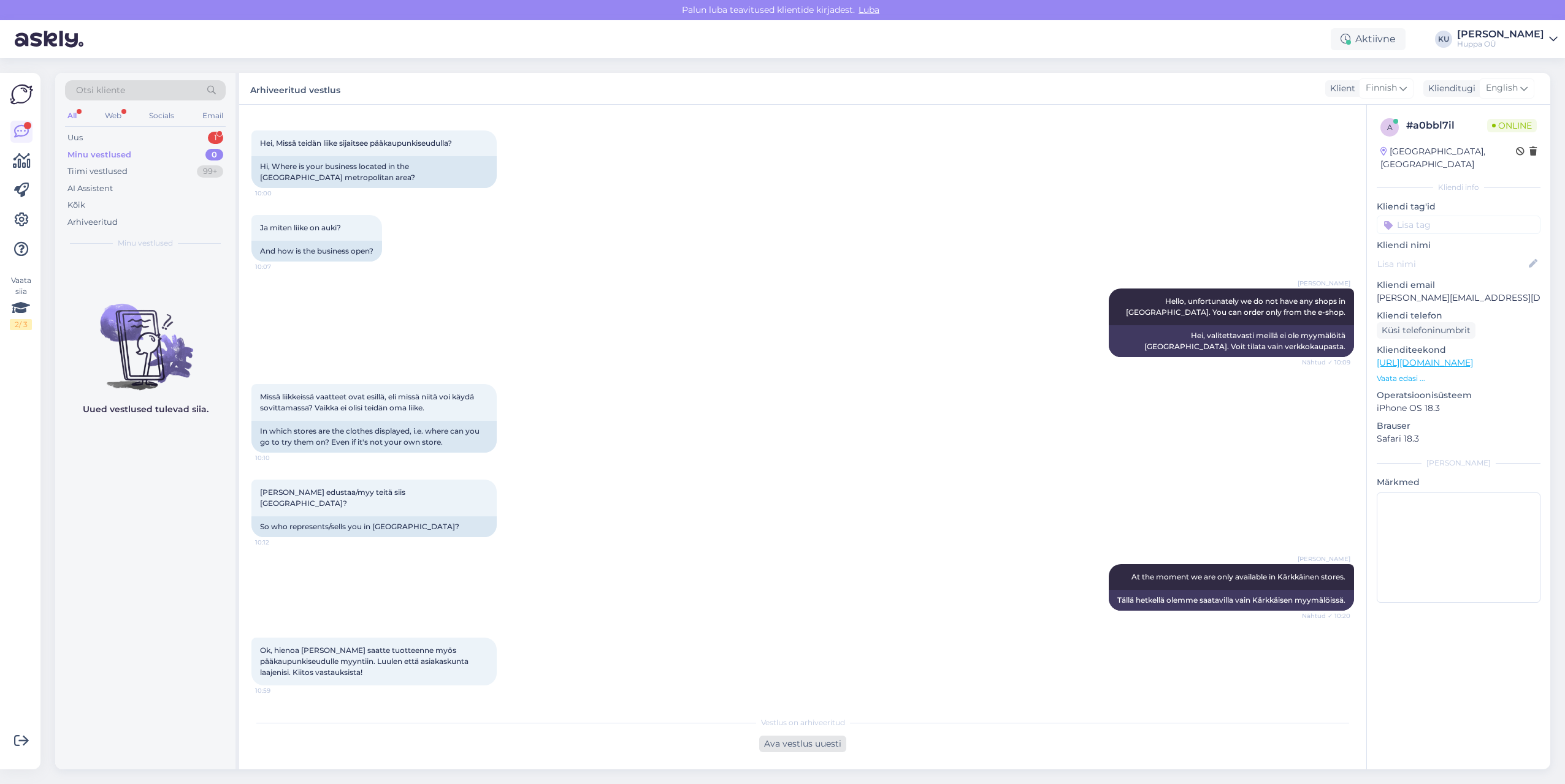
click at [789, 745] on div "Ava vestlus uuesti" at bounding box center [802, 744] width 87 height 17
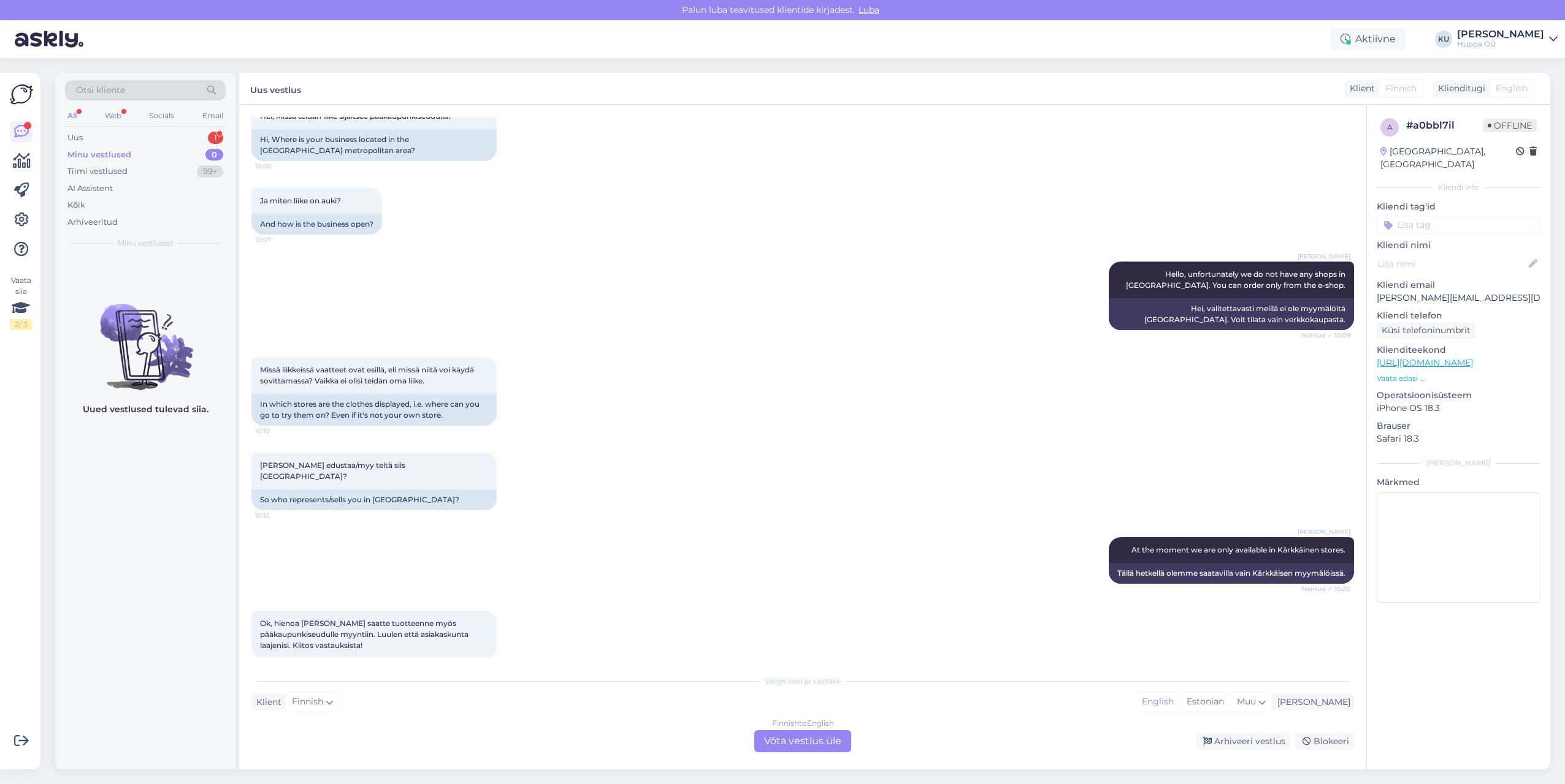
scroll to position [93, 0]
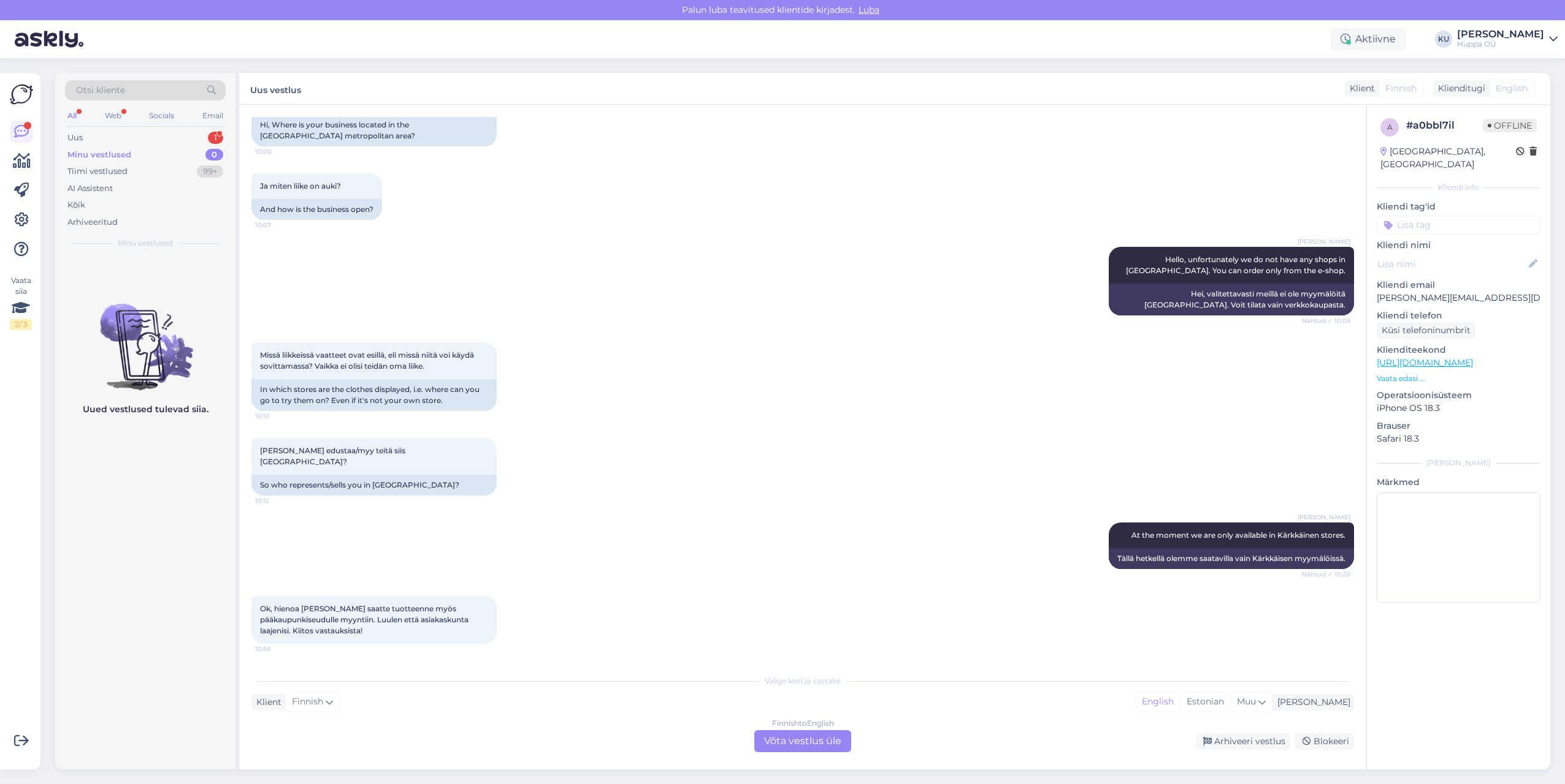
click at [811, 746] on div "Finnish to English Võta vestlus üle" at bounding box center [802, 741] width 96 height 22
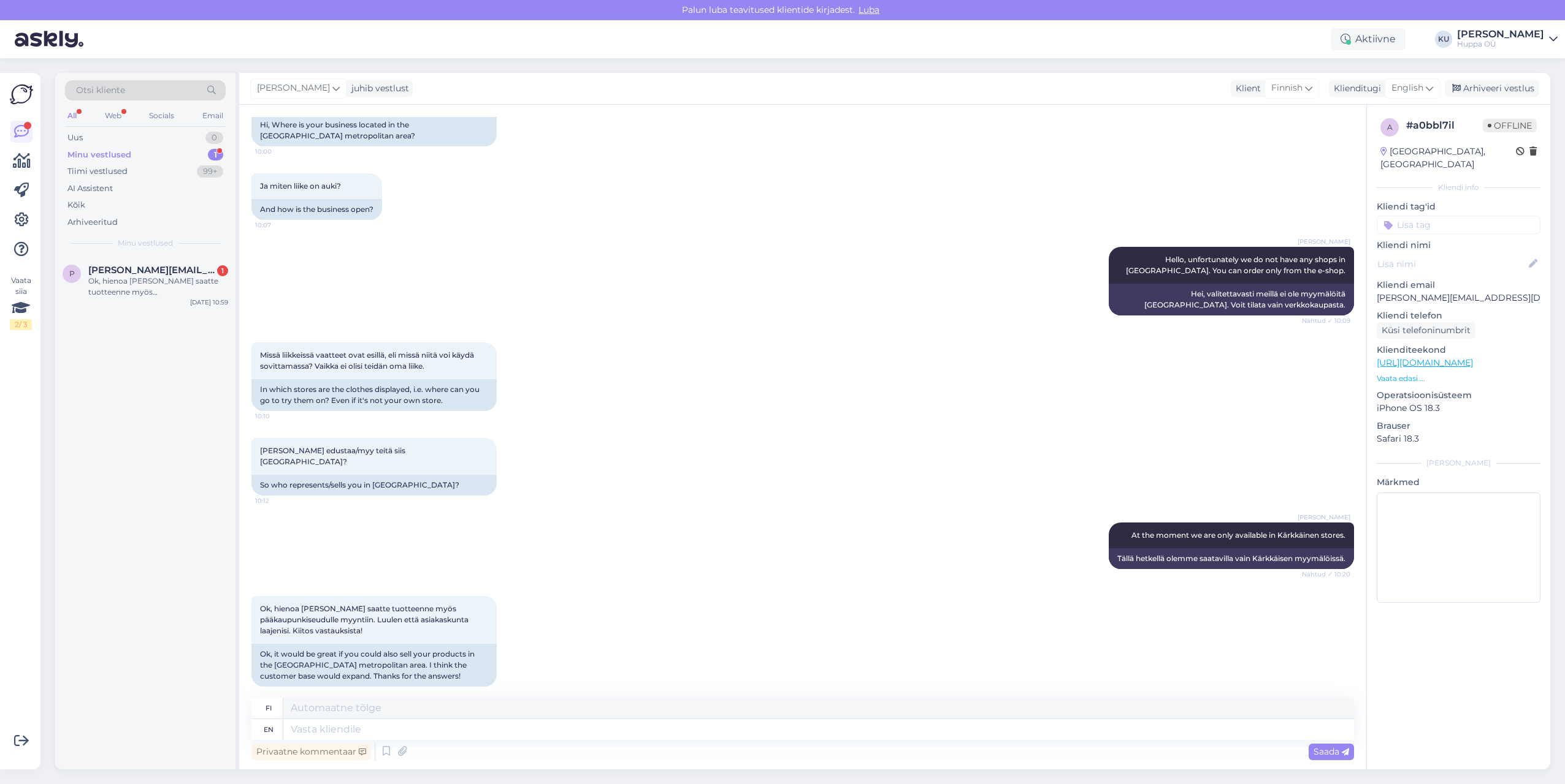
scroll to position [106, 0]
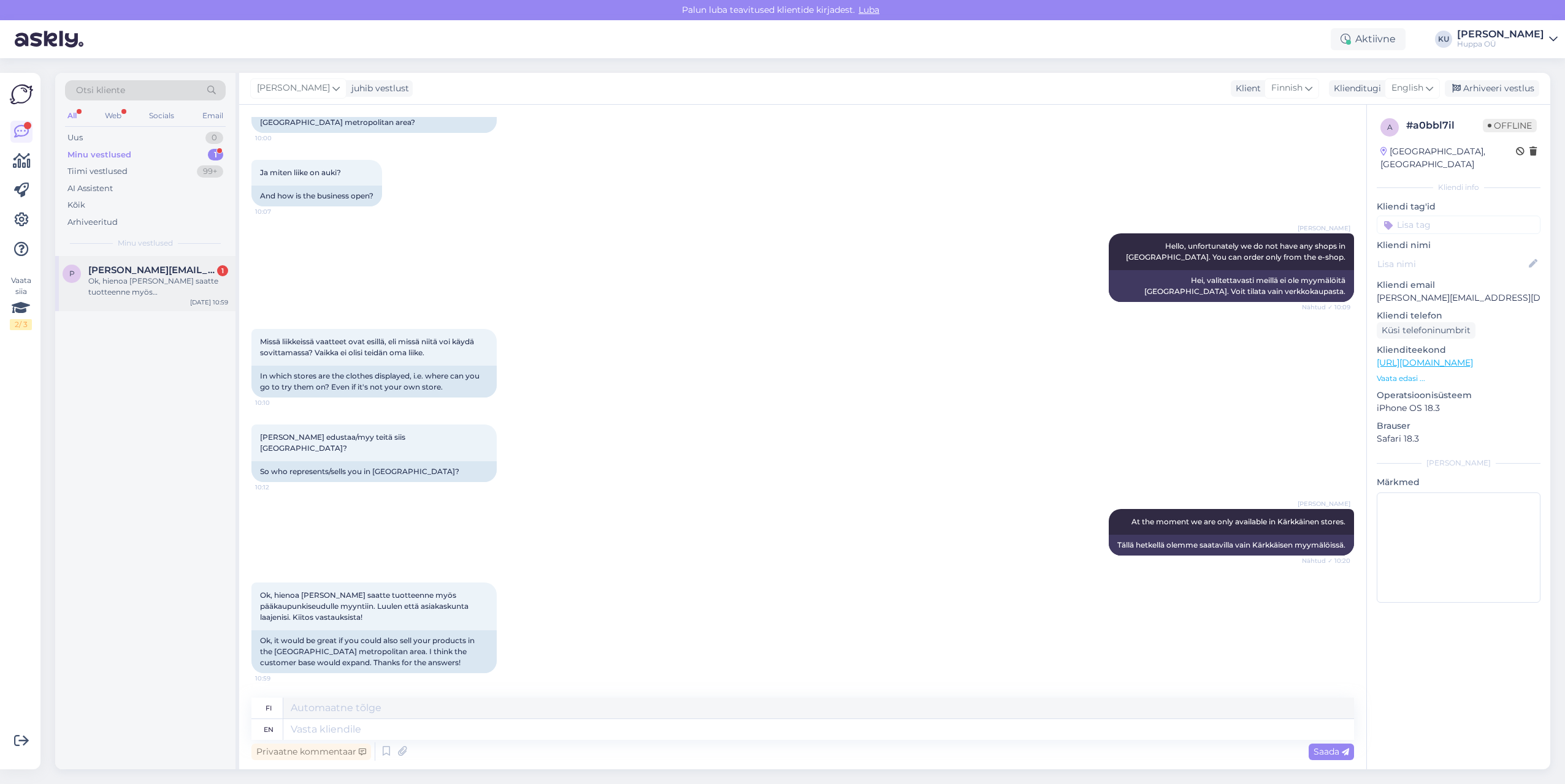
click at [167, 278] on div "Ok, hienoa [PERSON_NAME] saatte tuotteenne myös pääkaupunkiseudulle myyntiin. L…" at bounding box center [158, 286] width 139 height 22
click at [401, 736] on textarea at bounding box center [819, 729] width 1071 height 20
type textarea "Thank y"
type textarea "Kiittää"
type textarea "Thank you"
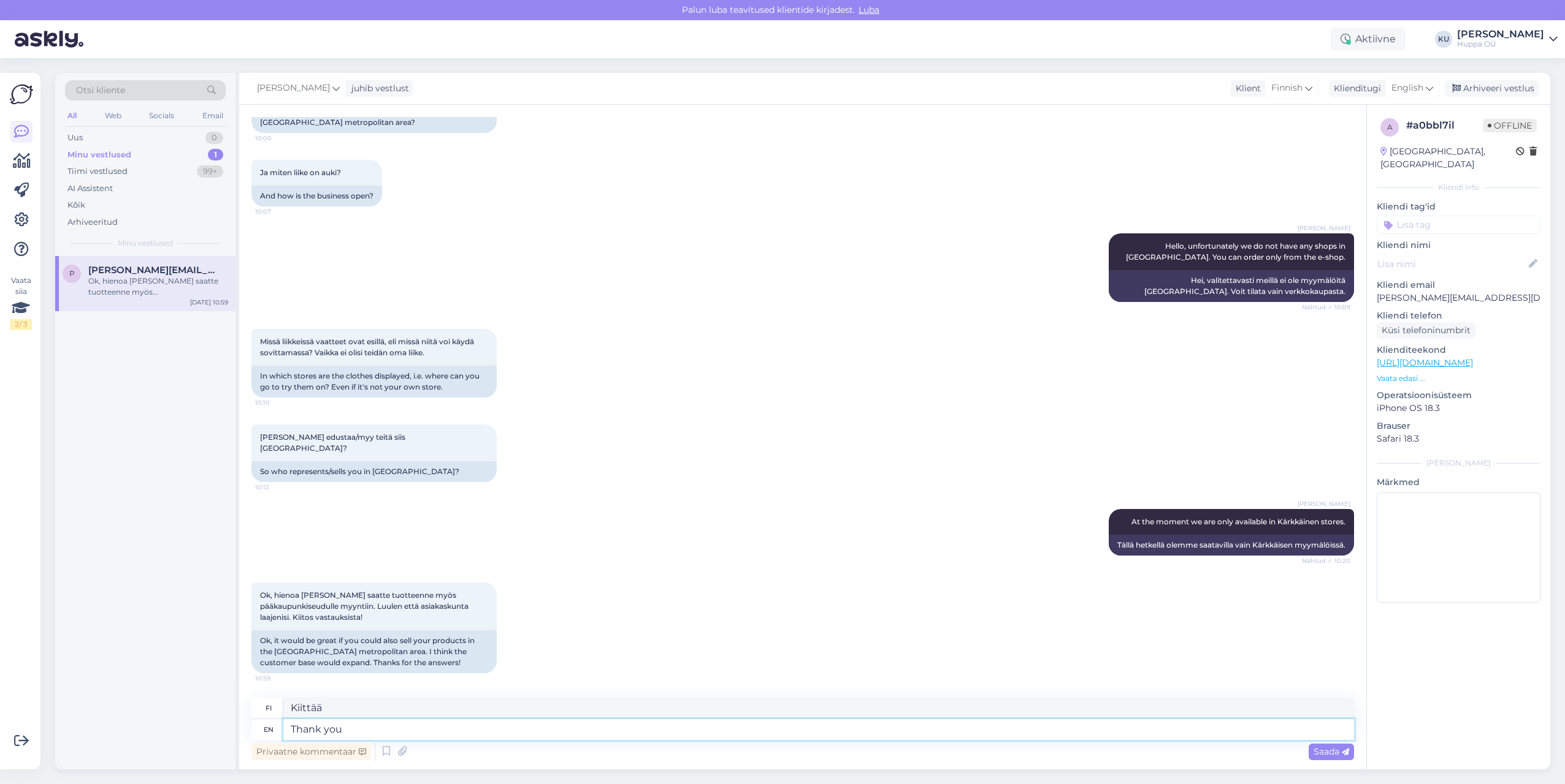
type textarea "Kiitos"
type textarea "Thank you for the"
type textarea "Kiitos tästä"
type textarea "Thank you for the feedback."
type textarea "Kiitos palautteestasi."
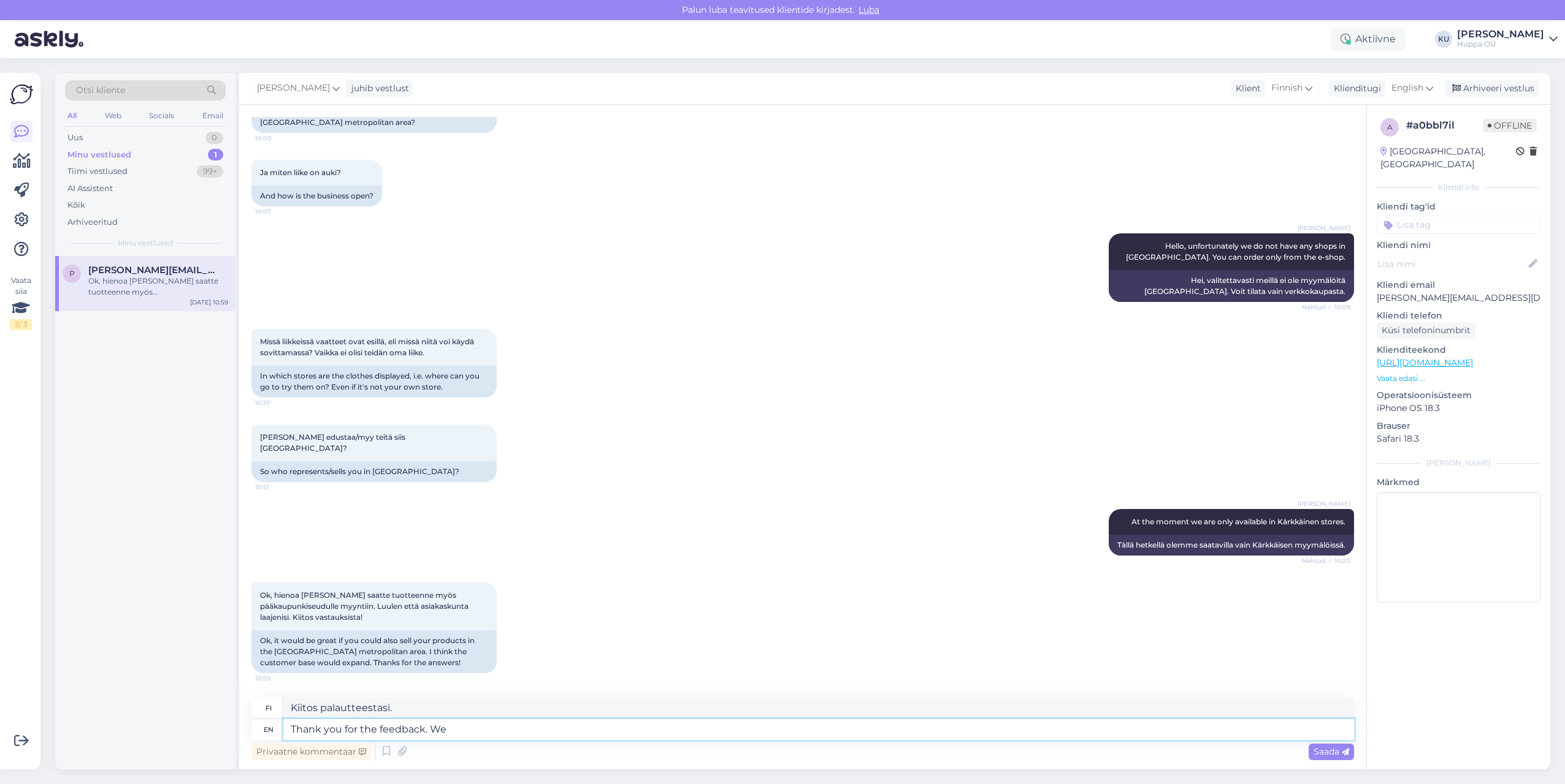
type textarea "Thank you for the feedback. We a"
type textarea "Kiitos palautteestasi. Me"
type textarea "Thank you for the feedback. We are"
type textarea "Kiitos palautteestasi. Olemme"
type textarea "Thank you for the feedback. We are working t"
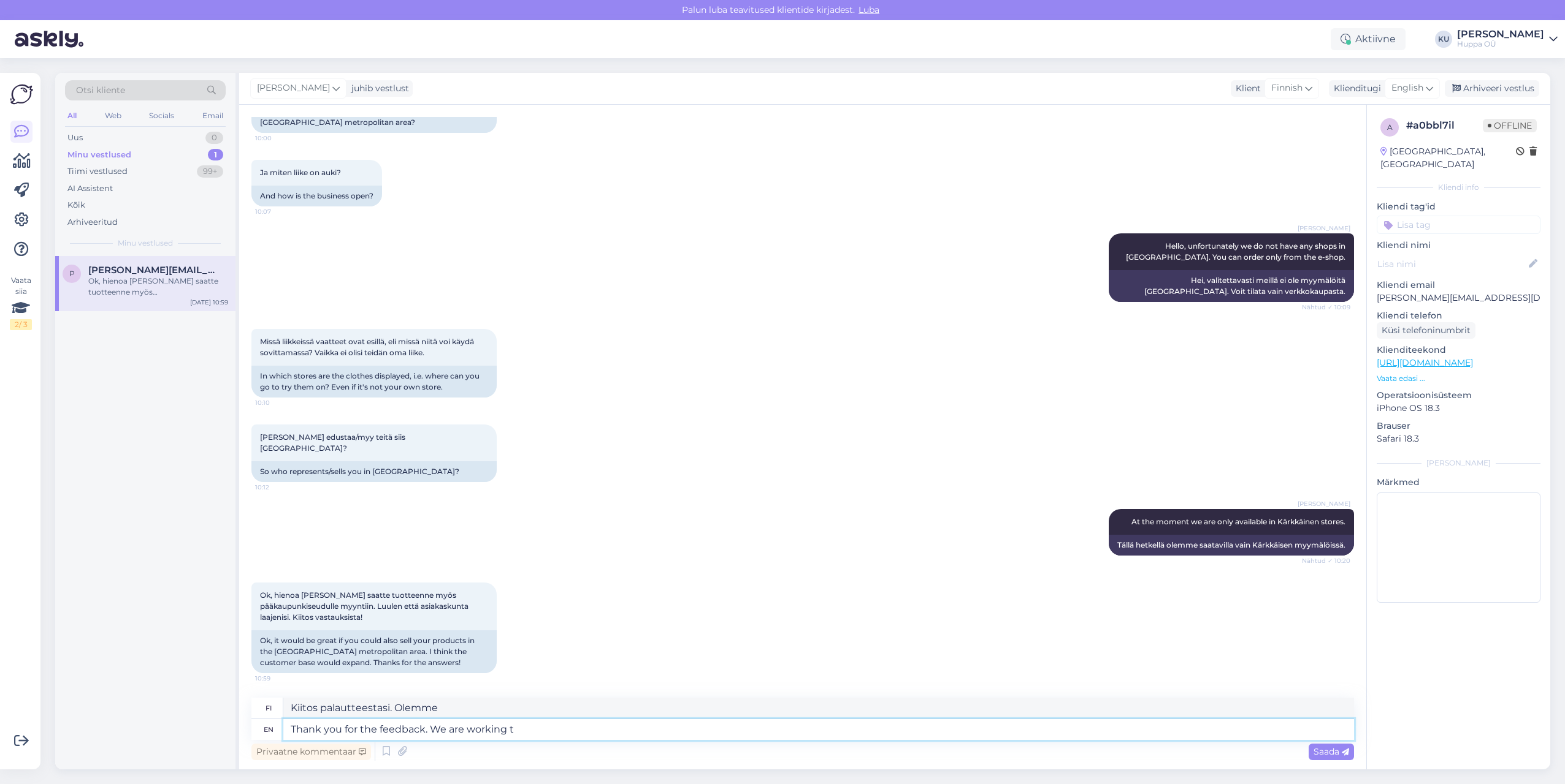
type textarea "Kiitos palautteestasi. Työskentelemme [DEMOGRAPHIC_DATA] parissa."
type textarea "Thank you for the feedback. We are working to"
type textarea "Kiitos palautteestasi. Työskentelemme parhaillaan."
type textarea "Thank you for the feedback. We are working to open"
type textarea "Kiitos palautteestasi. Työskentelemme parhaillaan avataksemme"
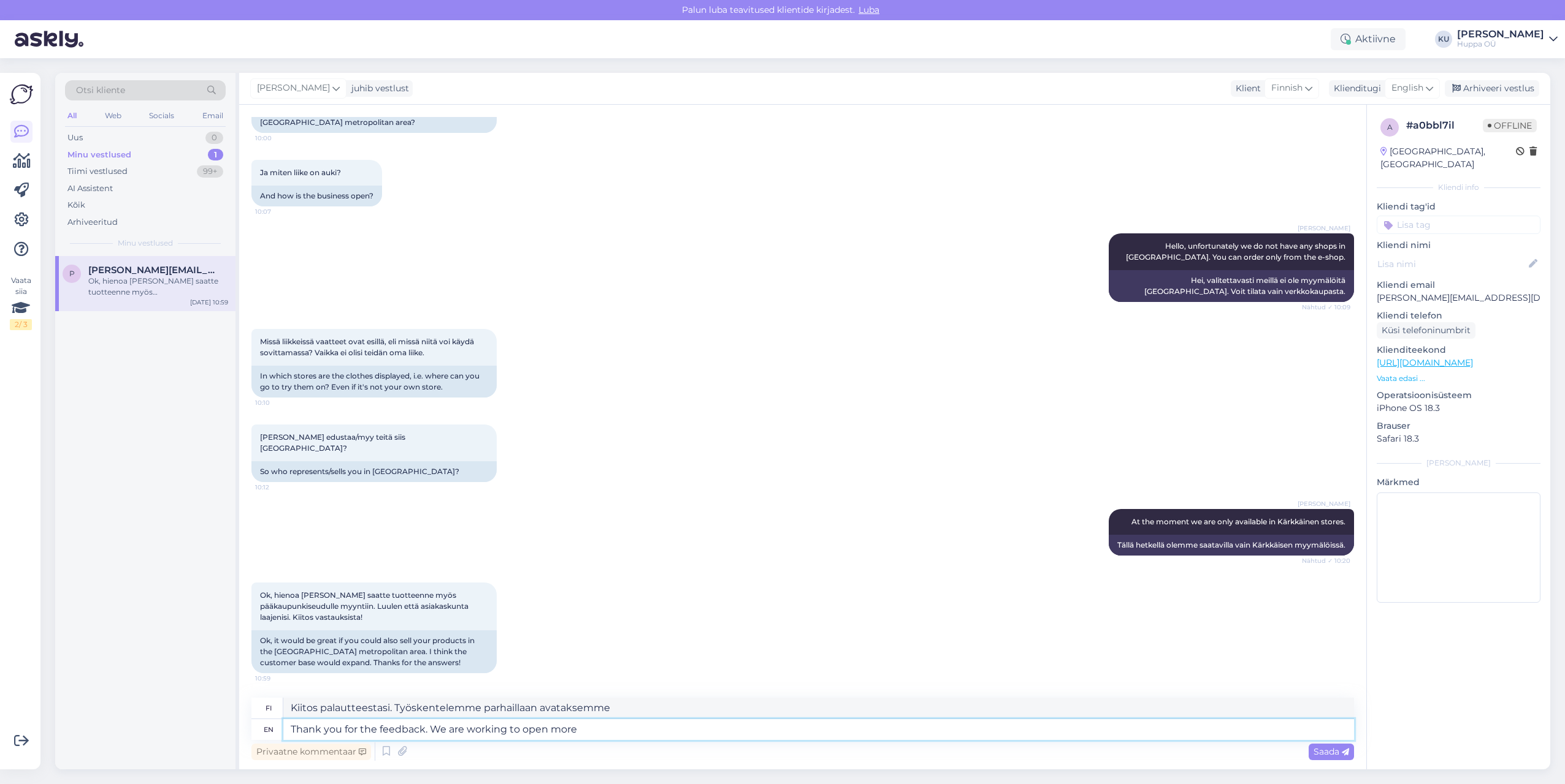
type textarea "Thank you for the feedback. We are working to open more"
type textarea "Kiitos palautteestasi. Työskentelemme parhaillaan avataksemme lisää"
type textarea "Thank you for the feedback. We are working to open more sales"
type textarea "Kiitos palautteestasi. Työskentelemme avataksemme lisää alennusmyyntejä."
type textarea "Thank you for the feedback. We are working to open more sales points i"
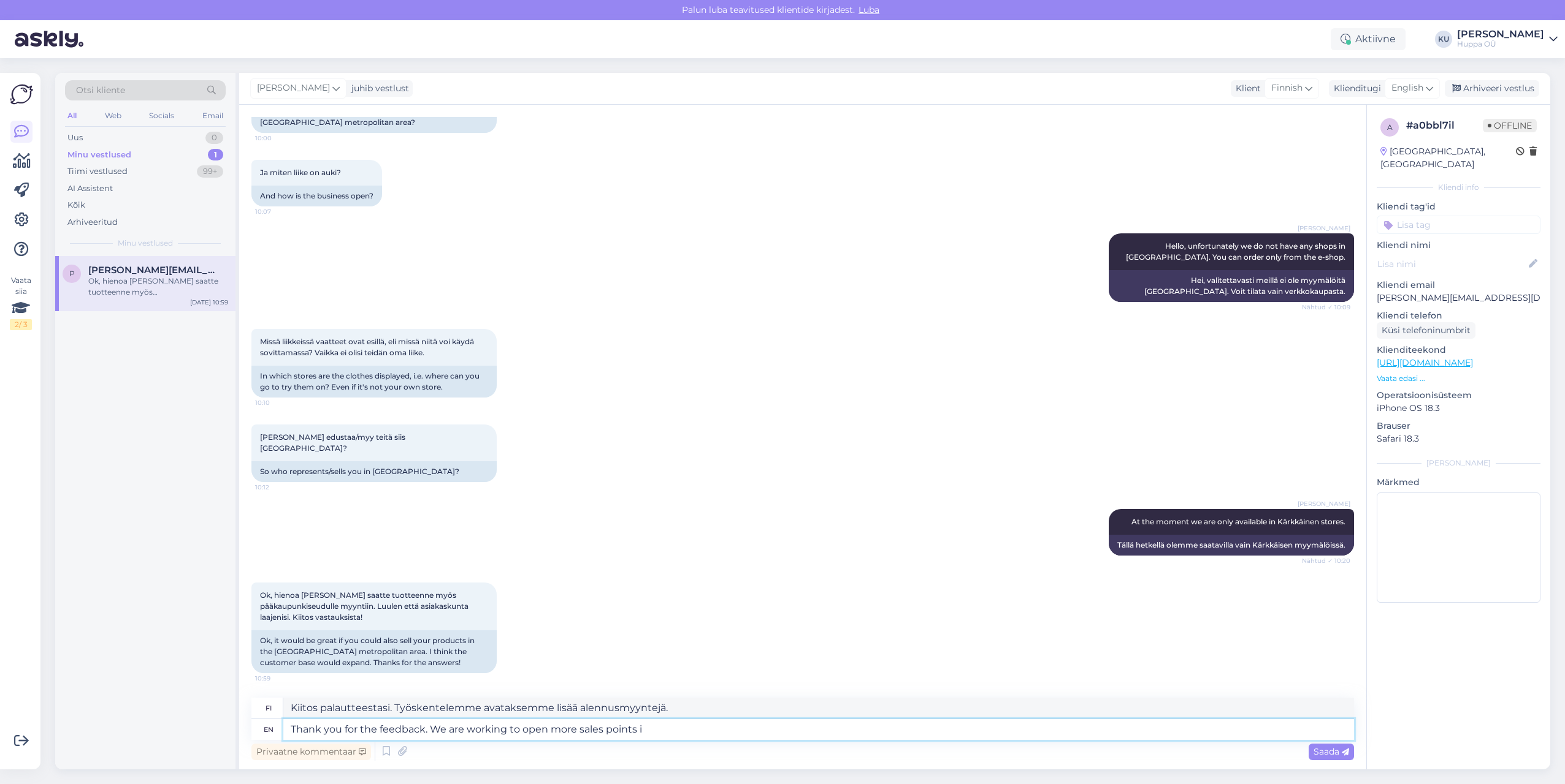
type textarea "Kiitos palautteestasi. Työskentelemme parhaillaan avataksemme lisää myyntipiste…"
type textarea "Thank you for the feedback. We are working to open more sales points in t"
type textarea "Kiitos palautteestasi. Työskentelemme parhaillaan avataksemme lisää myyntipiste…"
type textarea "Thank you for the feedback. We are working to open more sales points in the"
type textarea "Kiitos palautteestasi. Työskentelemme parhaillaan avataksemme lisää myyntipiste…"
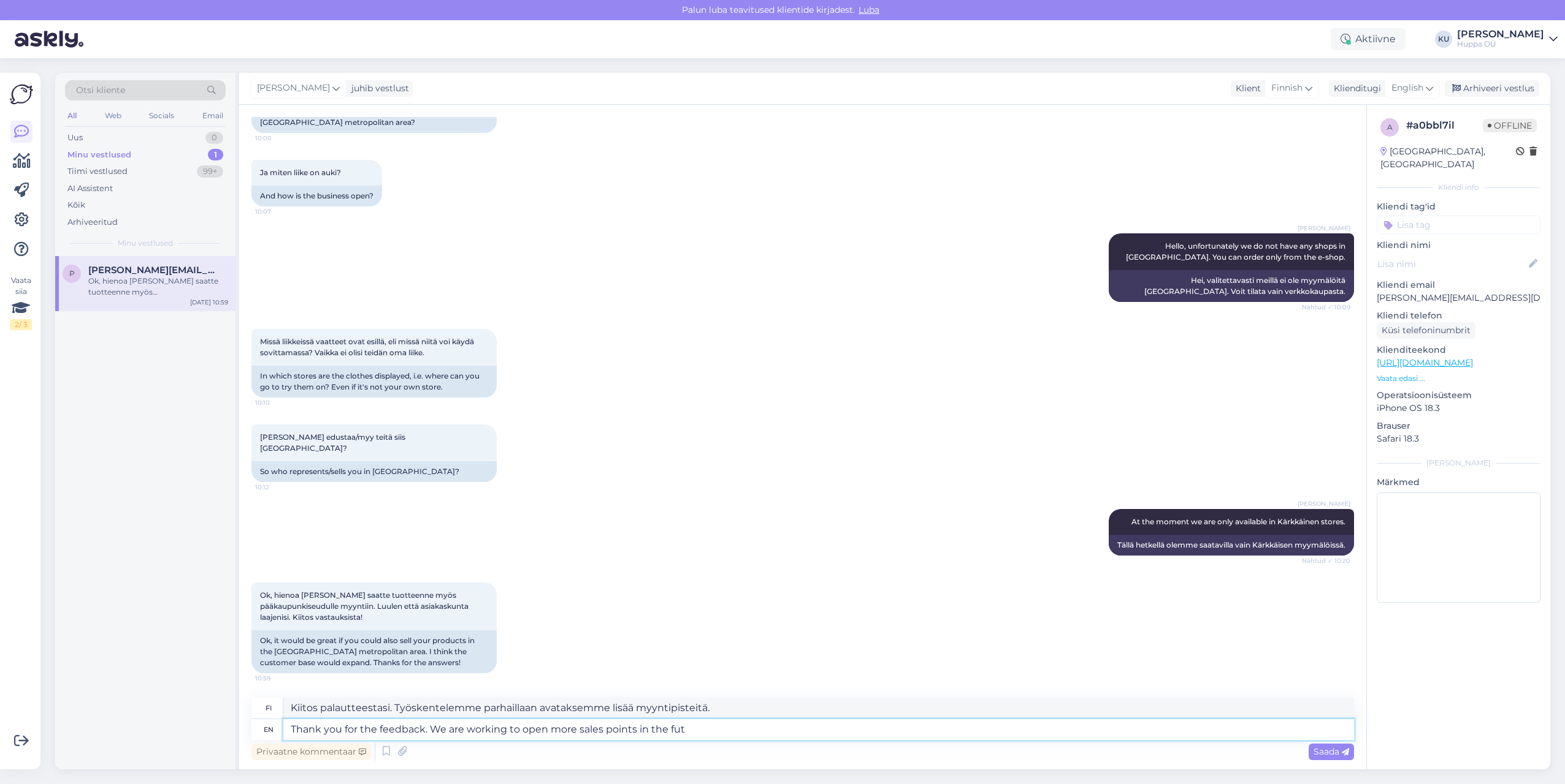
type textarea "Thank you for the feedback. We are working to open more sales points in the futu"
type textarea "Kiitos palautteestasi. Työskentelemme avataksemme lisää myyntipisteitä tulevais…"
click at [426, 729] on textarea "Thank you for the feedback. We are working to open more sales points in the fut…" at bounding box center [819, 729] width 1071 height 20
type textarea "Thank you for the feedback! We are working to open more sales points in the fut…"
type textarea "Kiitos palautteestasi! Työskentelemme avataksemme lisää myyntipisteitä tulevais…"
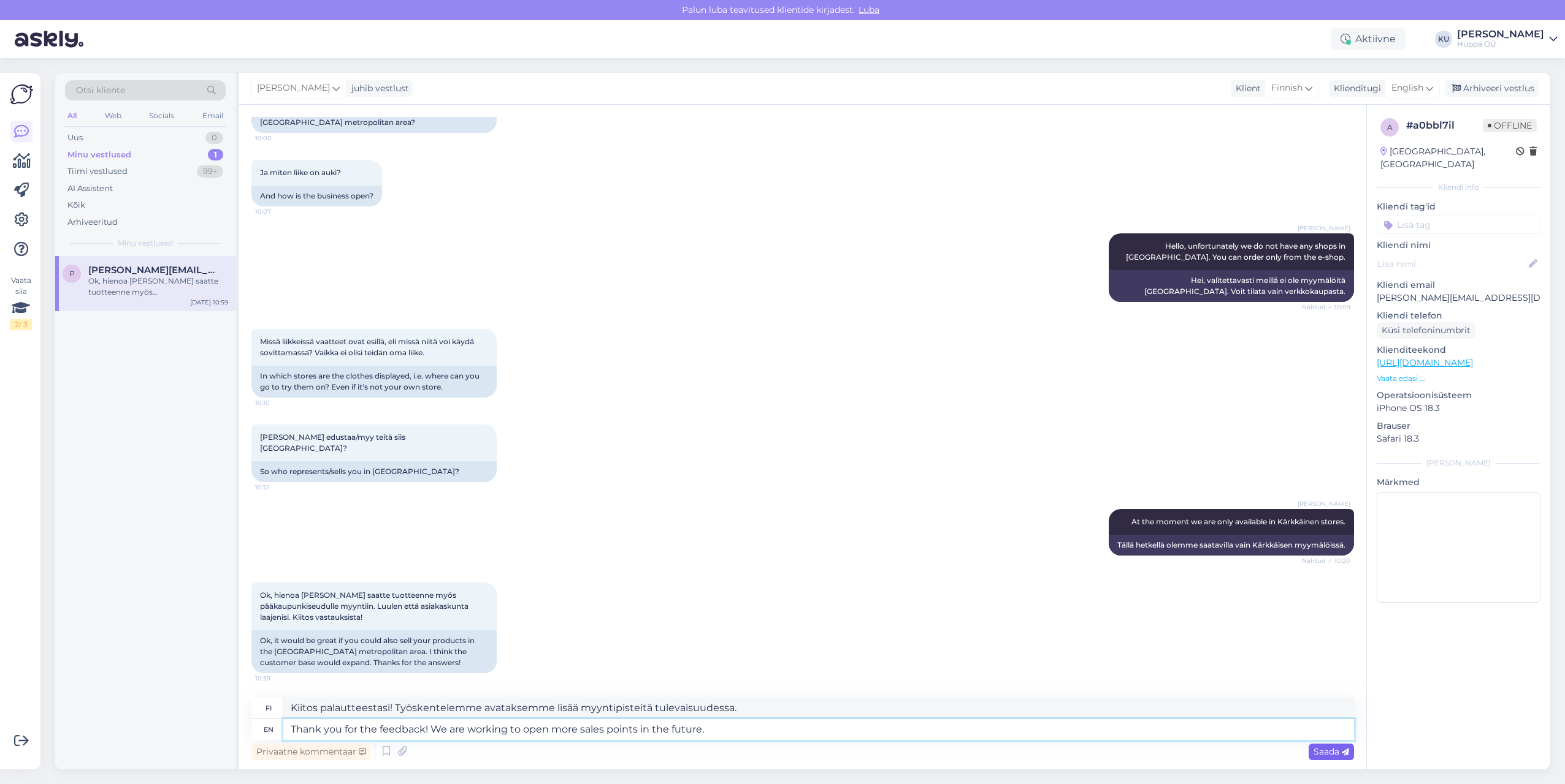
type textarea "Thank you for the feedback! We are working to open more sales points in the fut…"
click at [1322, 757] on span "Saada" at bounding box center [1331, 751] width 35 height 11
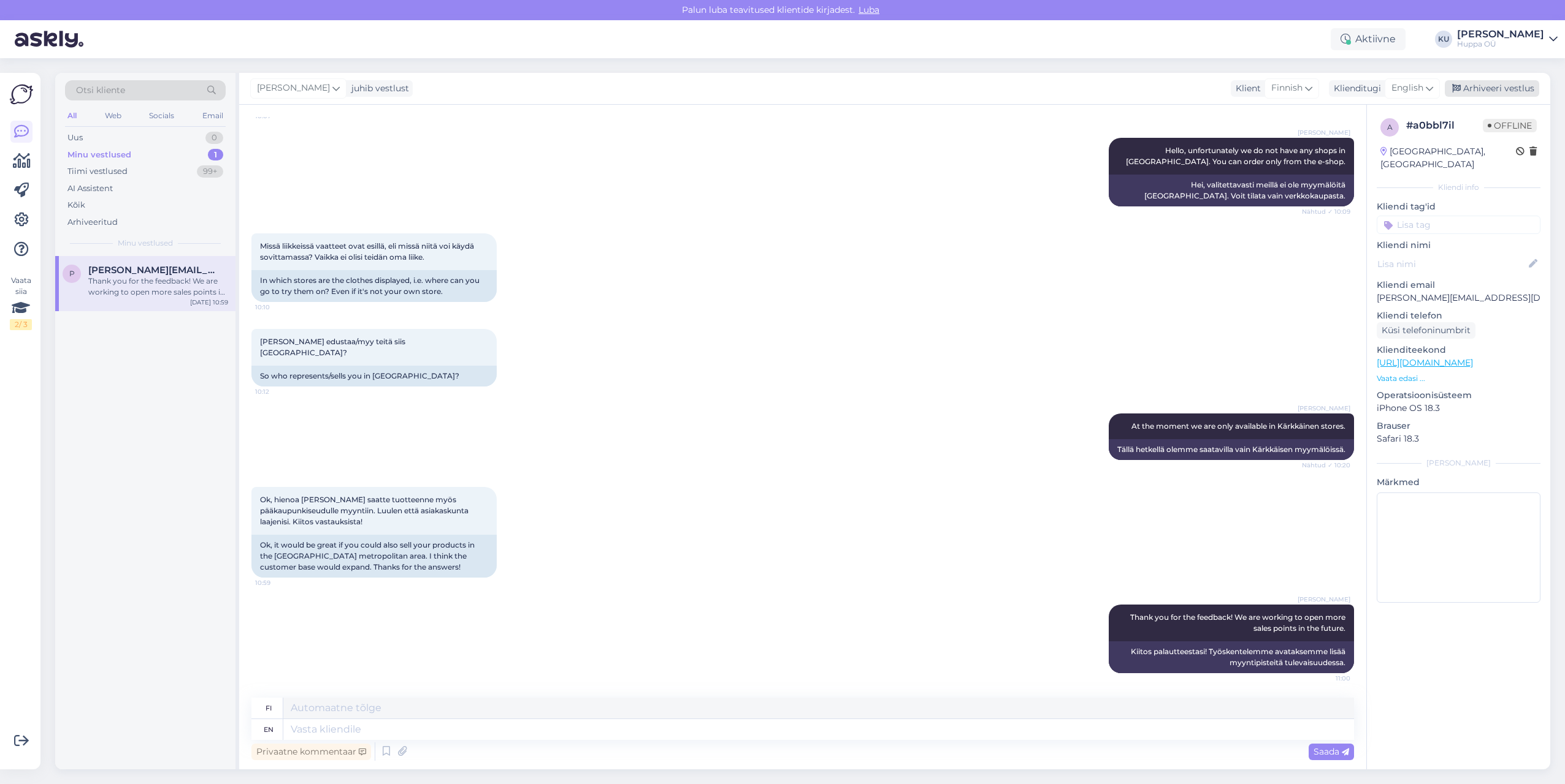
click at [1514, 90] on div "Arhiveeri vestlus" at bounding box center [1492, 88] width 95 height 17
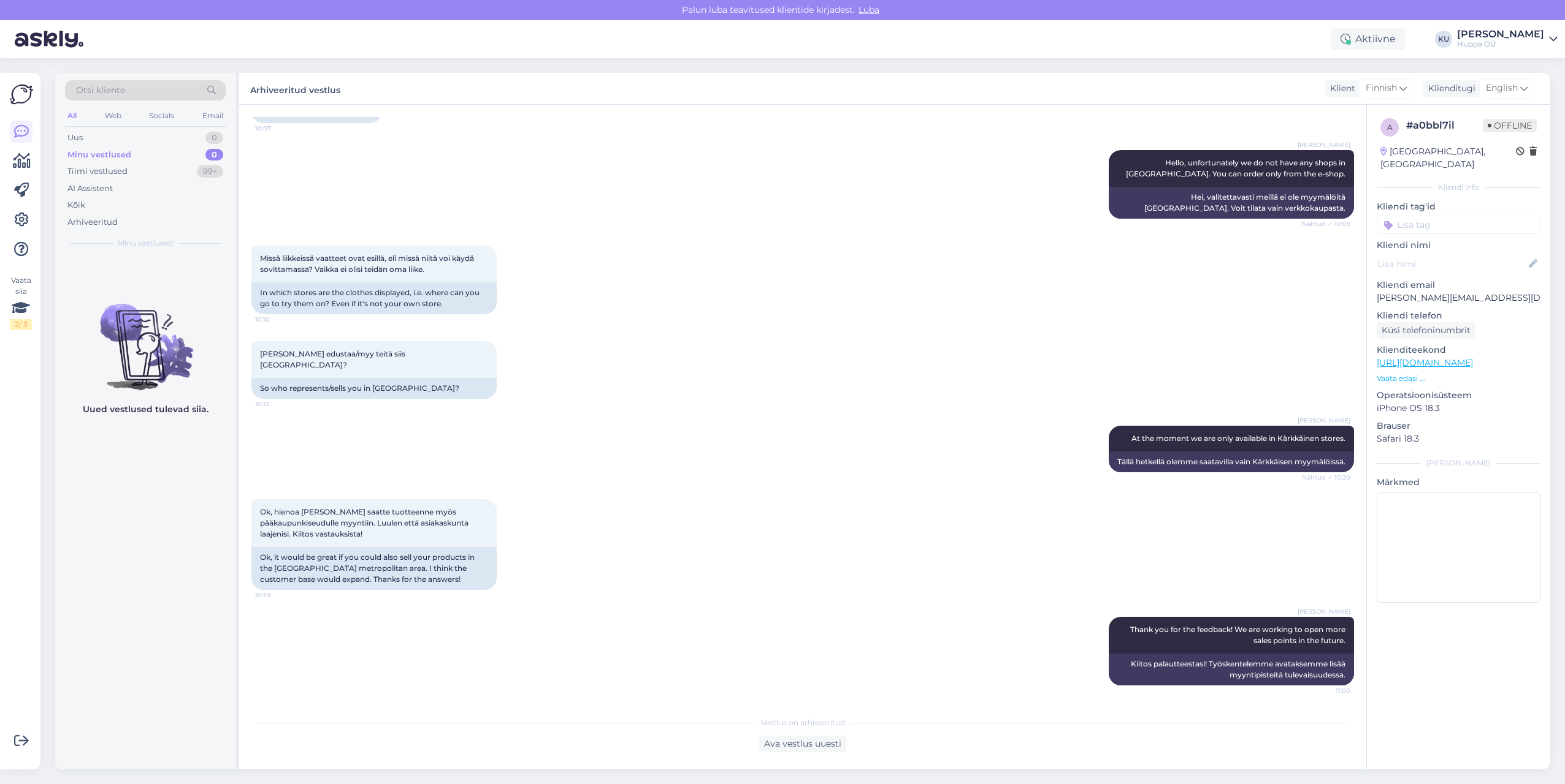
scroll to position [190, 0]
